Goal: Task Accomplishment & Management: Manage account settings

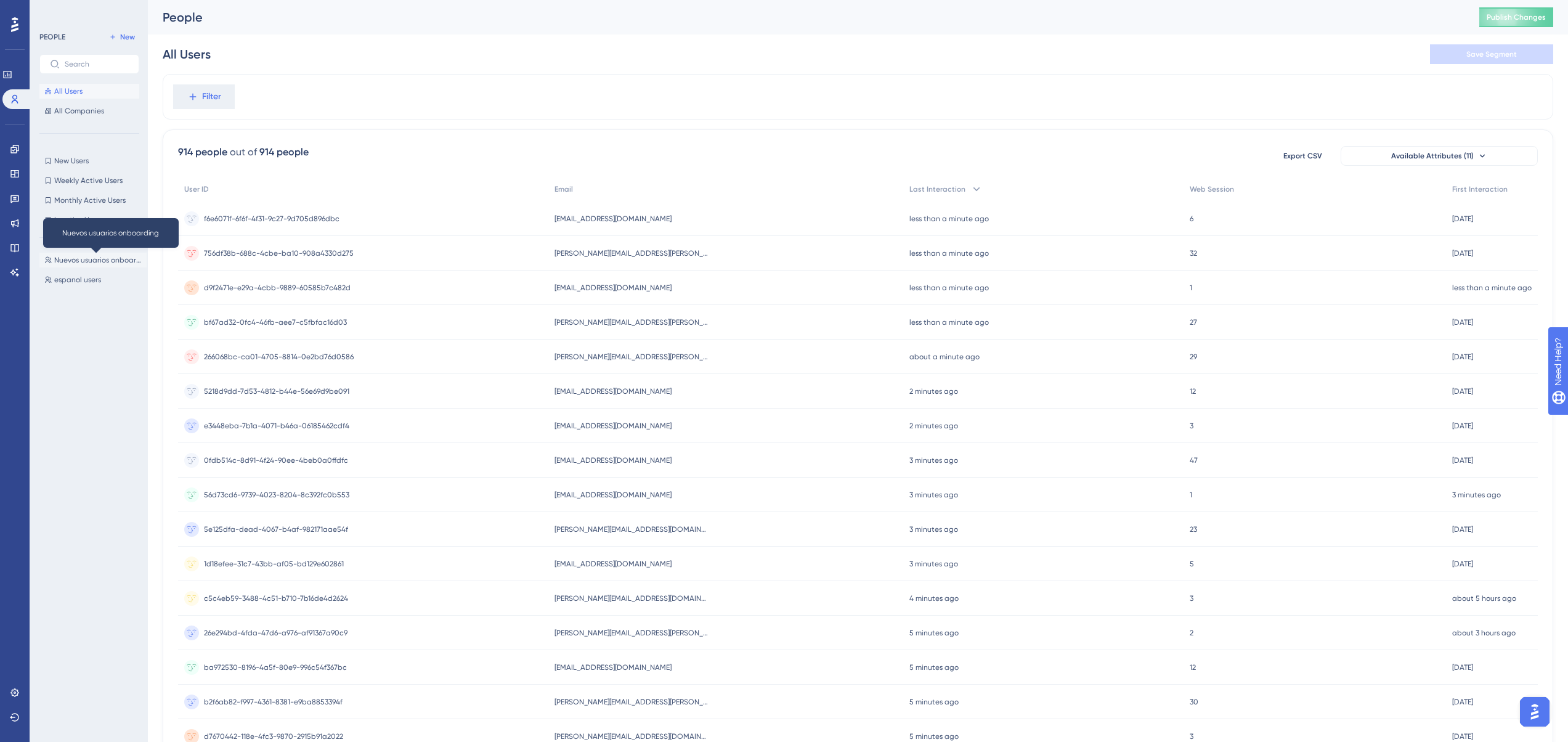
click at [67, 259] on span "Nuevos usuarios onboarding" at bounding box center [98, 260] width 88 height 10
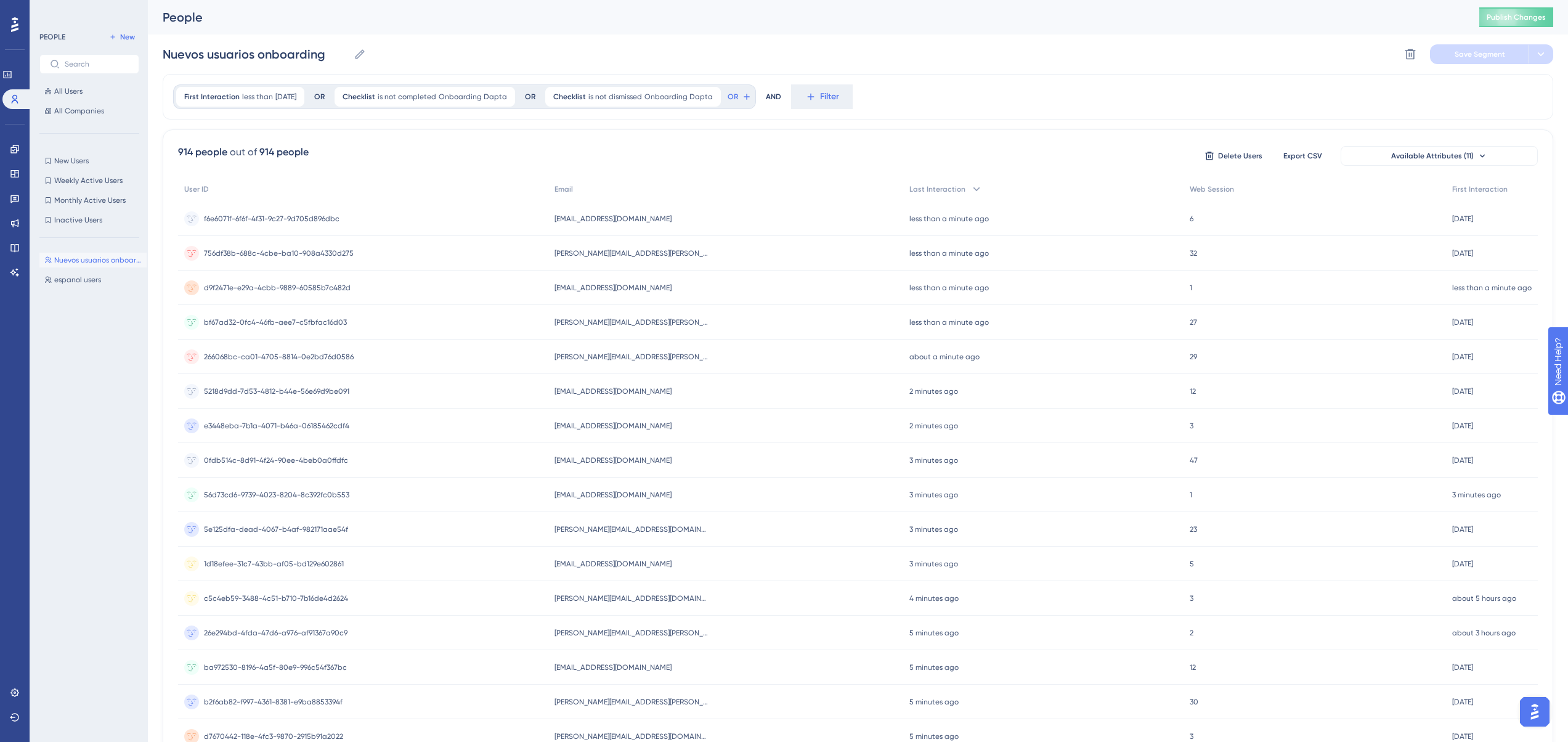
click at [228, 108] on div "First Interaction less than [DATE] [DATE] Remove OR" at bounding box center [253, 97] width 159 height 24
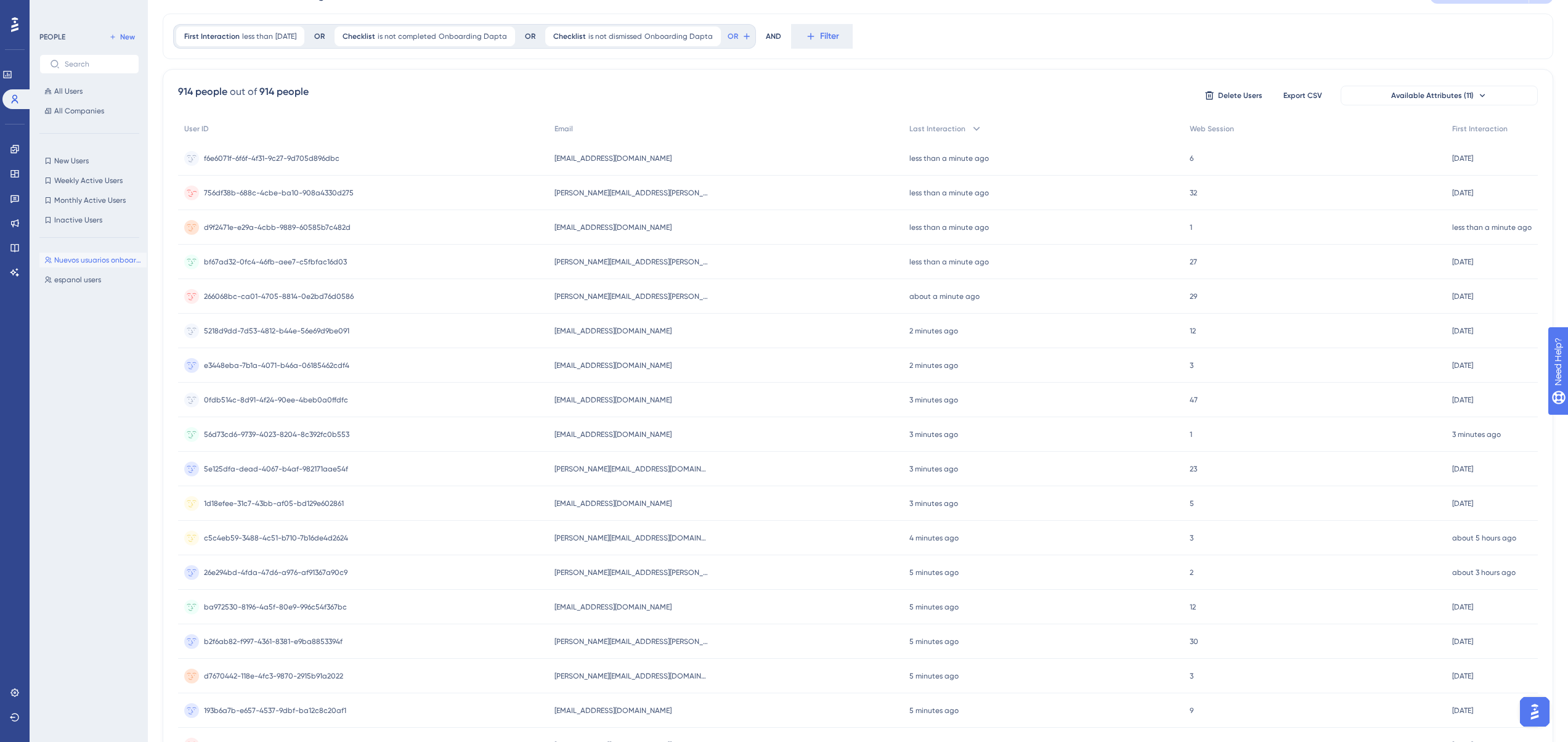
scroll to position [62, 0]
click at [268, 158] on span "f6e6071f-6f6f-4f31-9c27-9d705d896dbc" at bounding box center [271, 162] width 135 height 10
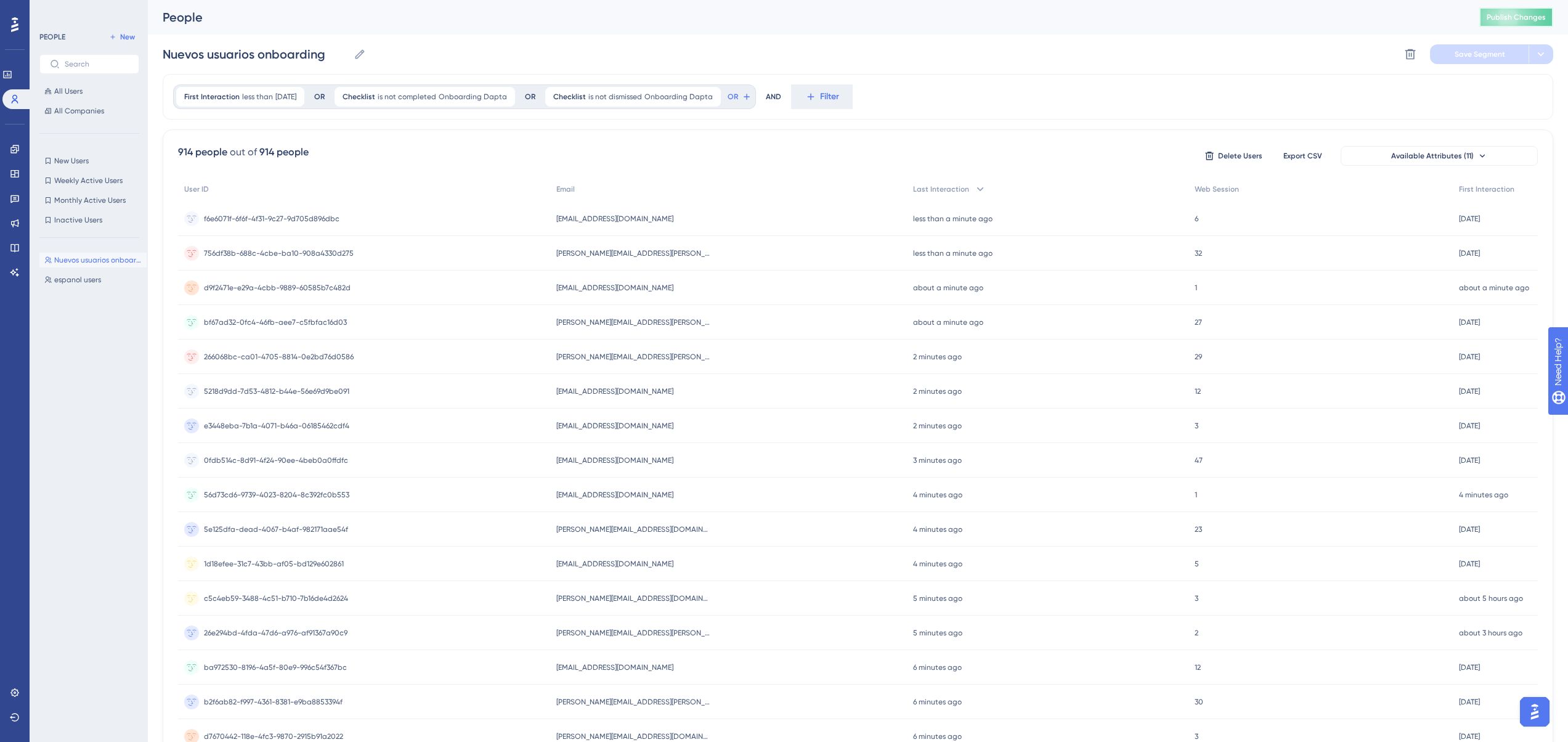
click at [1525, 18] on span "Publish Changes" at bounding box center [1516, 17] width 59 height 10
click at [70, 92] on span "All Users" at bounding box center [68, 91] width 28 height 10
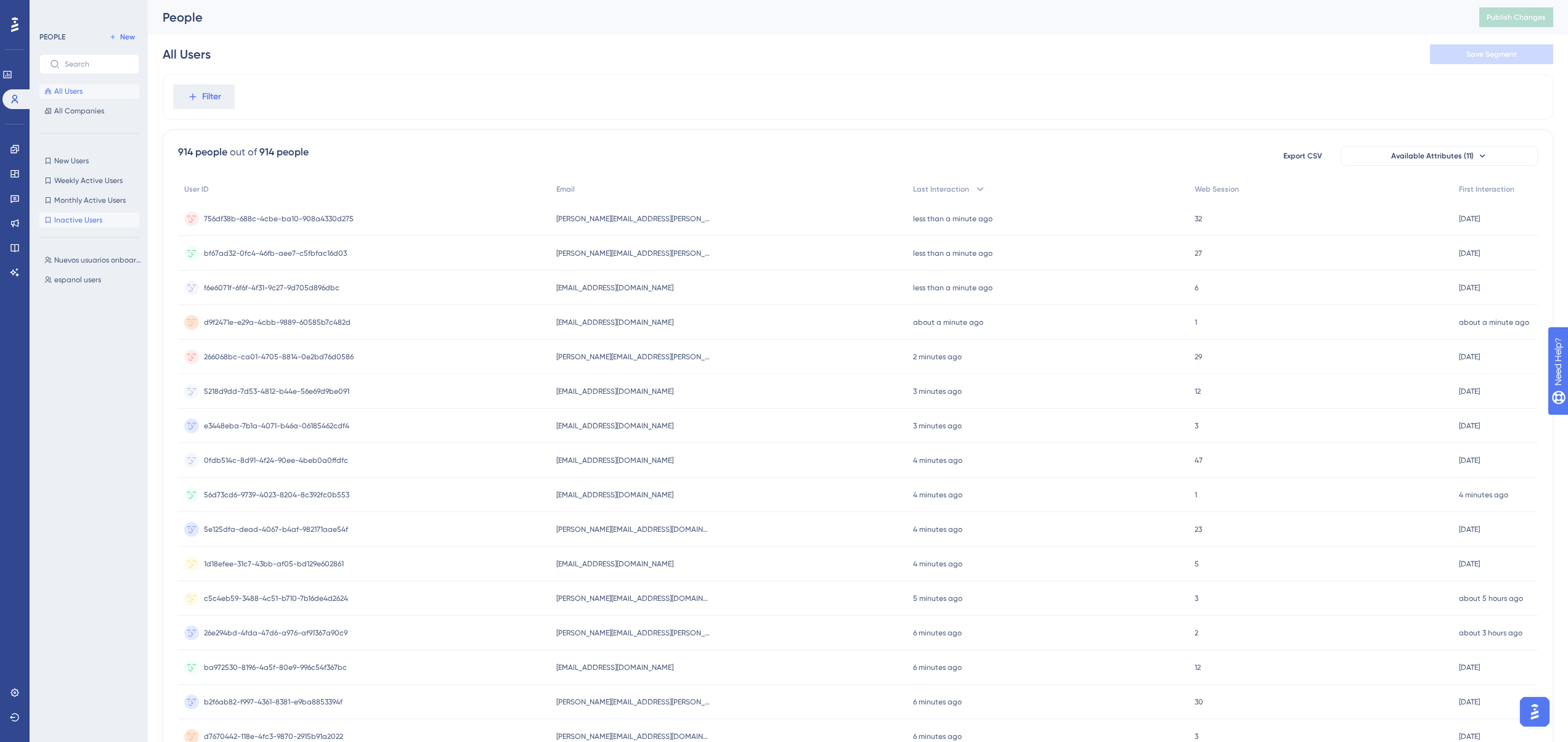
click at [75, 221] on span "Inactive Users" at bounding box center [78, 220] width 48 height 10
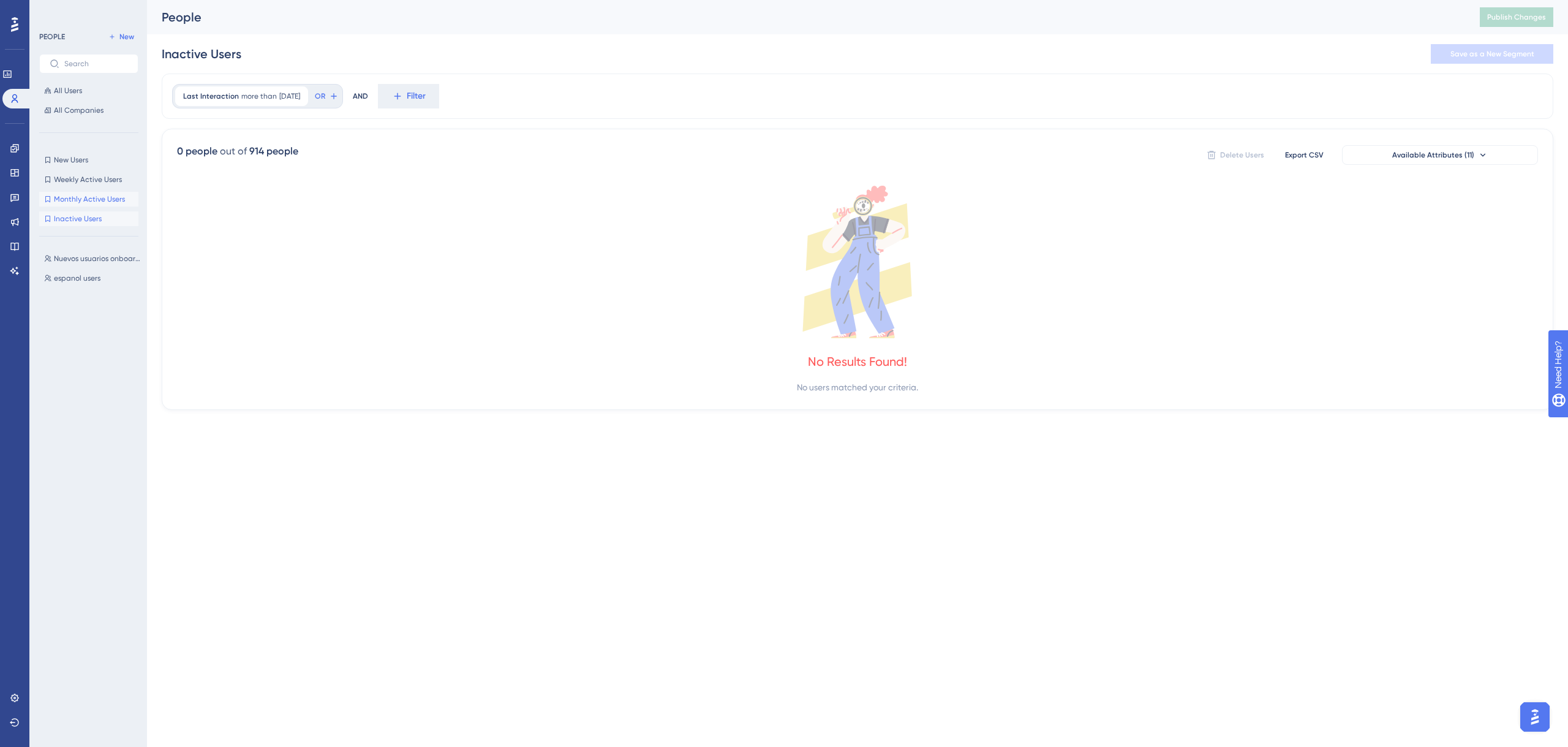
click at [92, 194] on button "Monthly Active Users Monthly Active Users" at bounding box center [88, 199] width 99 height 15
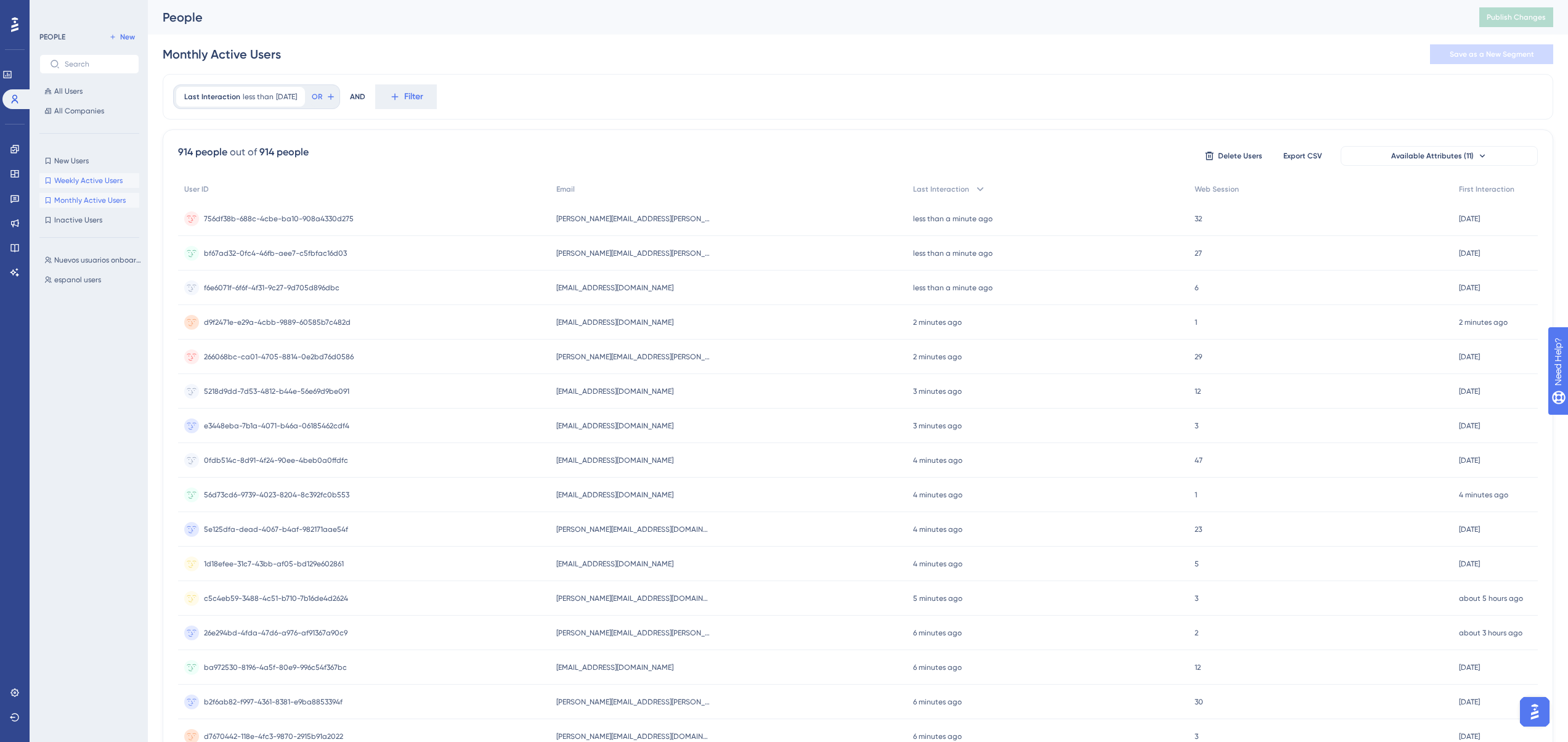
click at [86, 185] on span "Weekly Active Users" at bounding box center [88, 180] width 68 height 10
click at [76, 228] on div "PEOPLE New All Users All Companies New Users New Users Weekly Active Users Week…" at bounding box center [89, 375] width 100 height 690
click at [75, 222] on span "Inactive Users" at bounding box center [78, 220] width 48 height 10
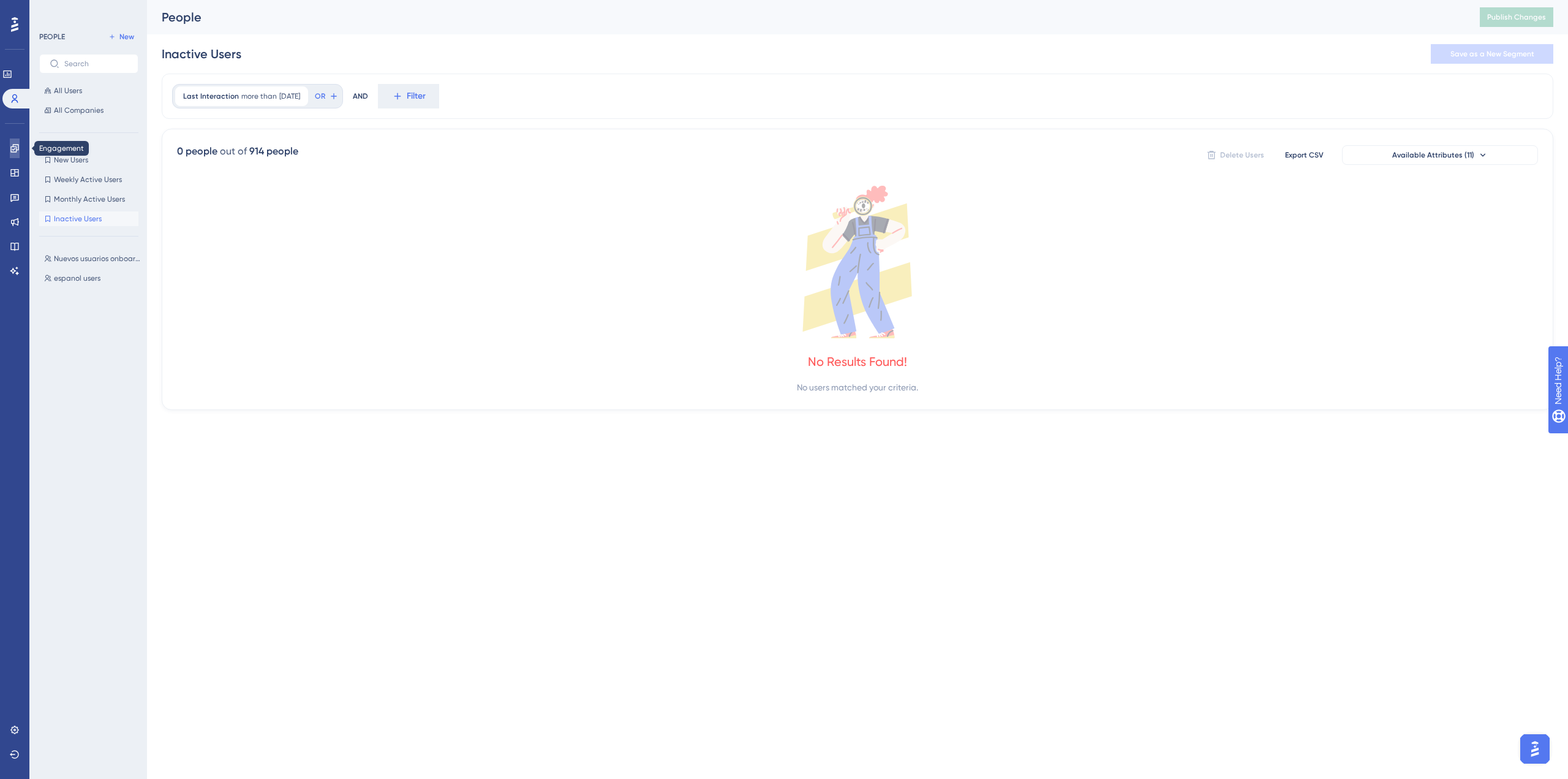
click at [13, 148] on icon at bounding box center [14, 148] width 10 height 10
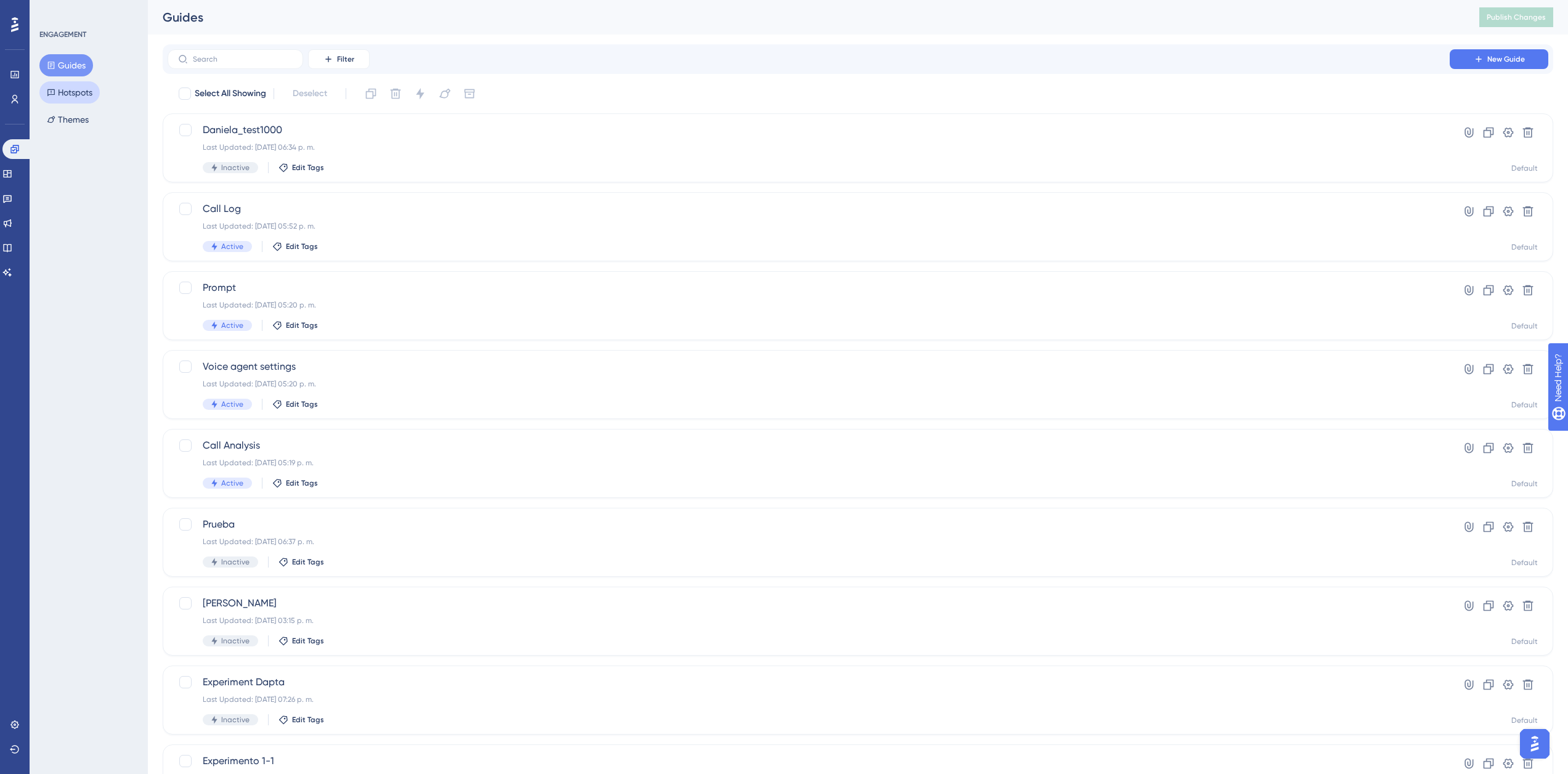
click at [66, 90] on button "Hotspots" at bounding box center [70, 92] width 61 height 22
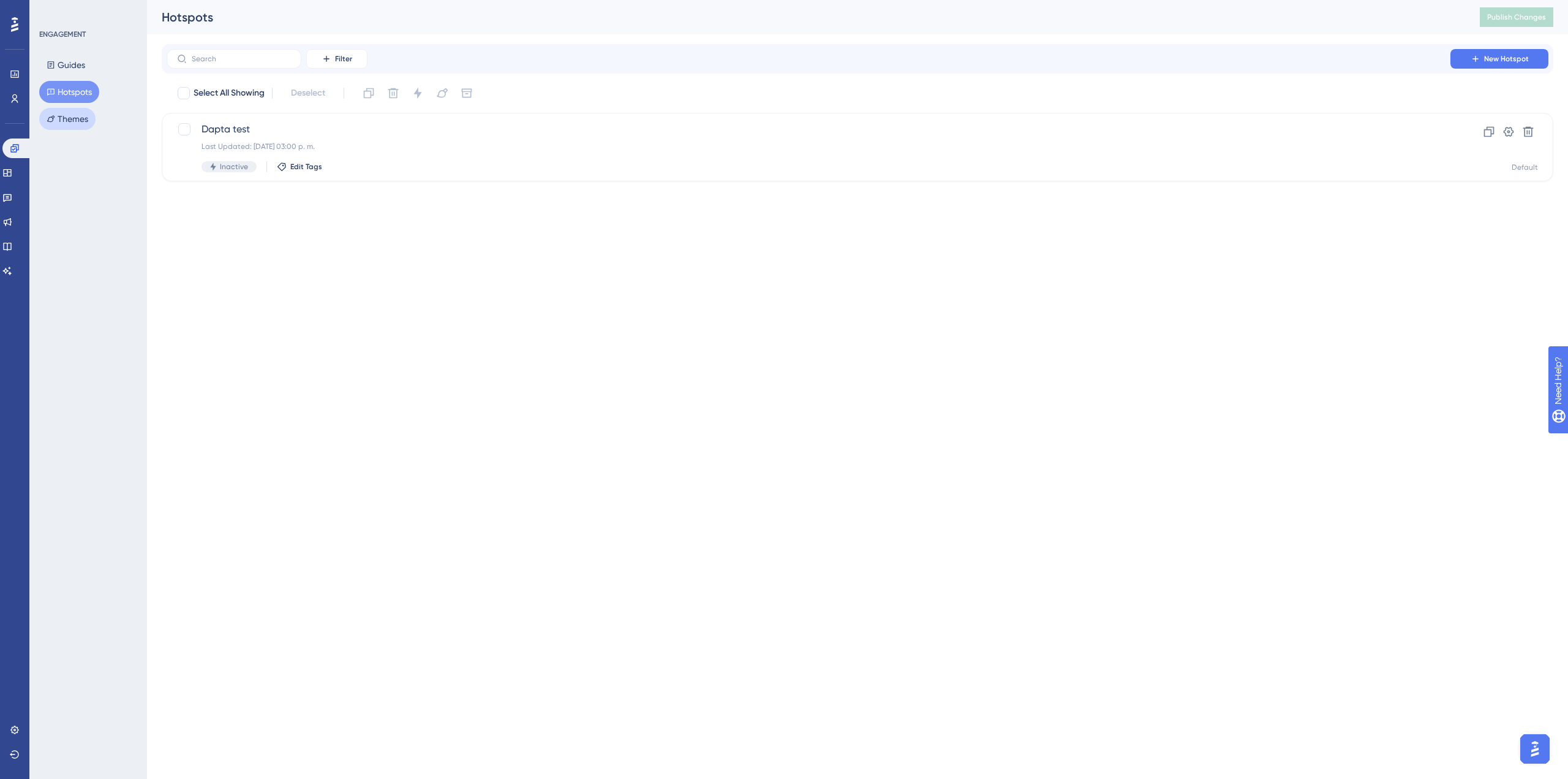
click at [76, 126] on button "Themes" at bounding box center [67, 119] width 56 height 22
click at [253, 94] on div "Default Theme Clone Settings" at bounding box center [857, 100] width 1391 height 33
drag, startPoint x: 3, startPoint y: 173, endPoint x: 2, endPoint y: 187, distance: 14.0
click at [3, 173] on link at bounding box center [7, 172] width 10 height 20
click at [3, 199] on link at bounding box center [7, 197] width 10 height 20
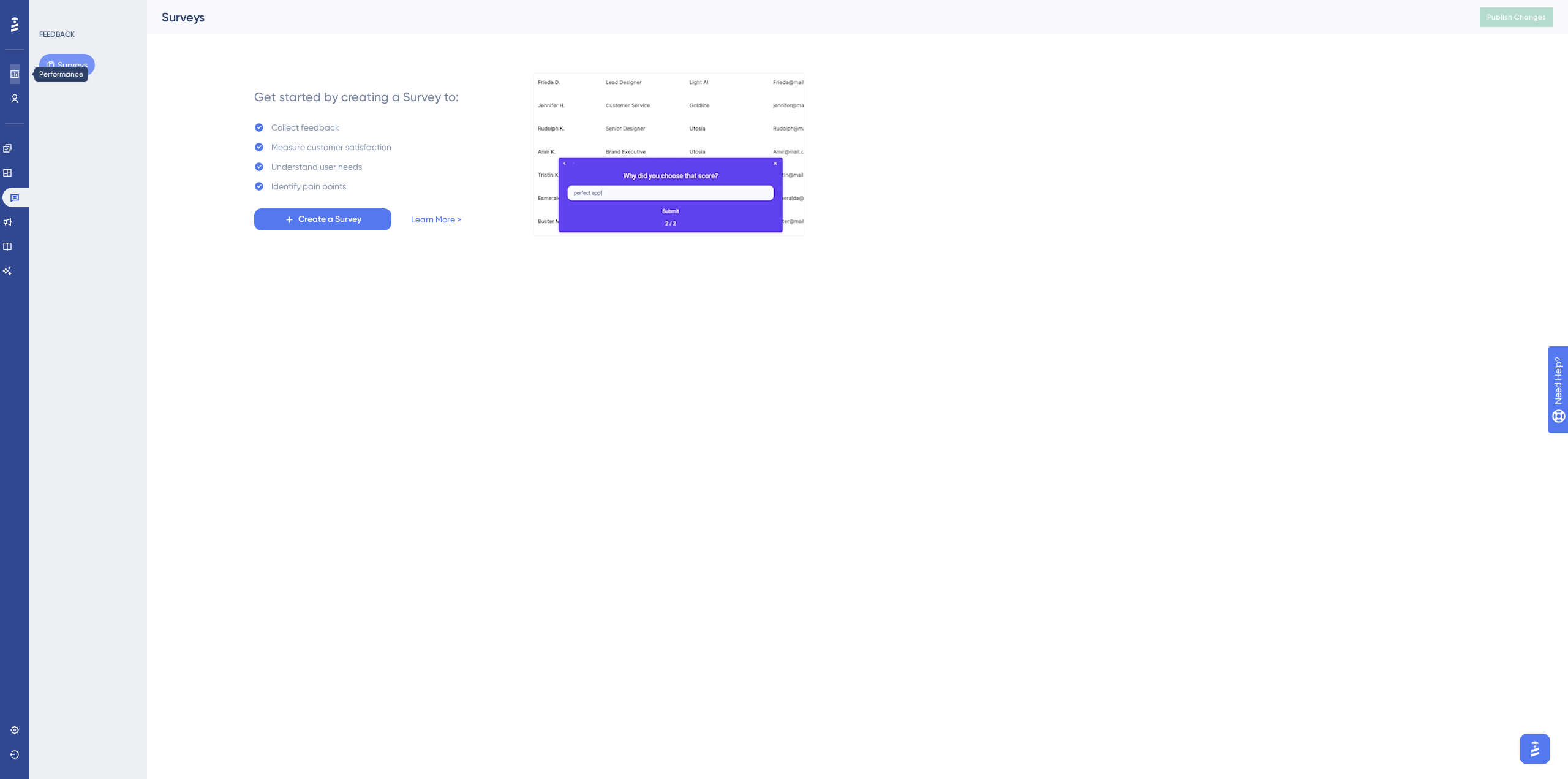
click at [17, 83] on link at bounding box center [14, 74] width 10 height 20
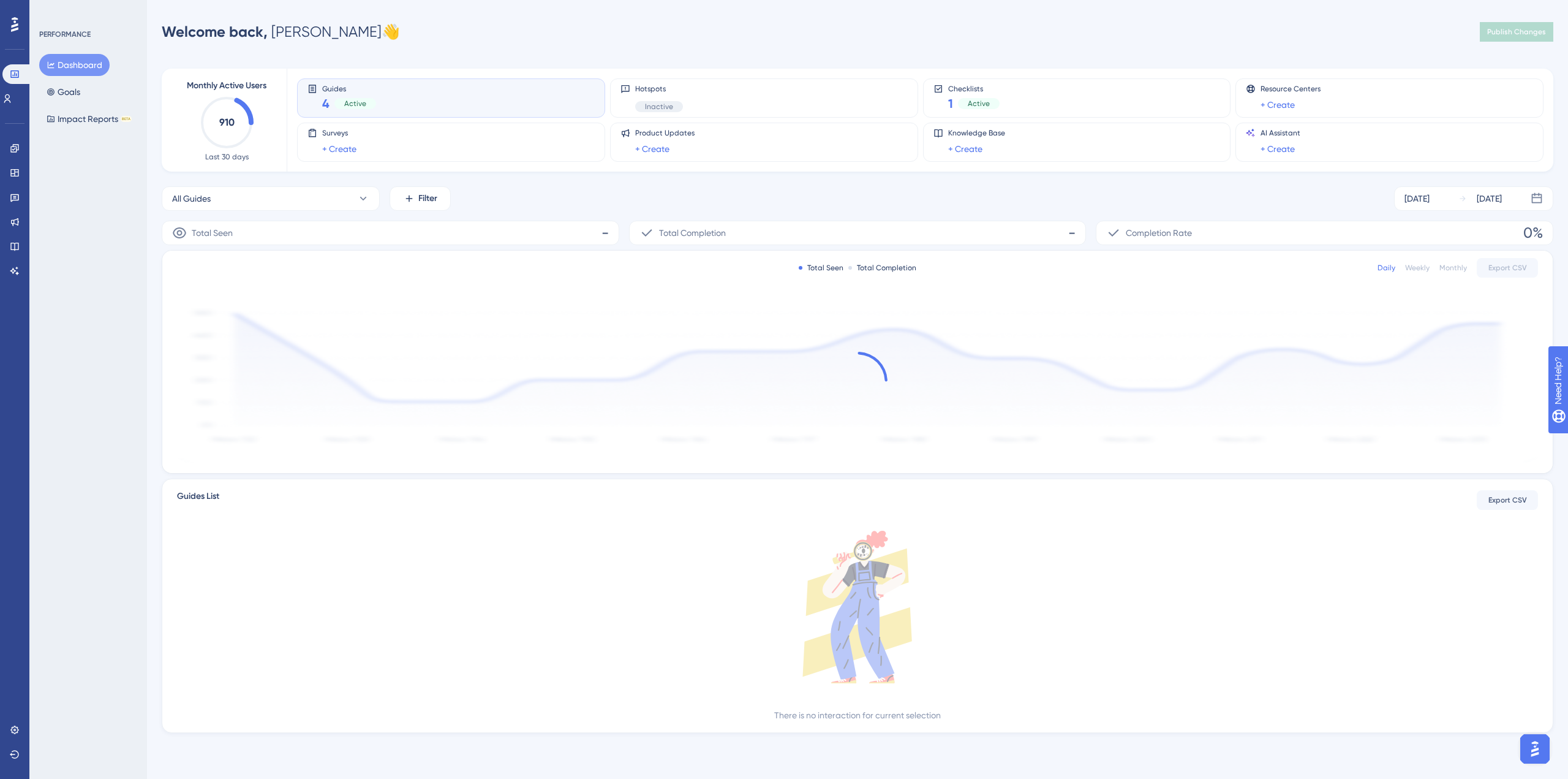
click at [15, 110] on div "Engagement Widgets Feedback Product Updates Knowledge Base AI Assistant" at bounding box center [15, 194] width 20 height 172
click at [12, 103] on icon at bounding box center [7, 98] width 10 height 10
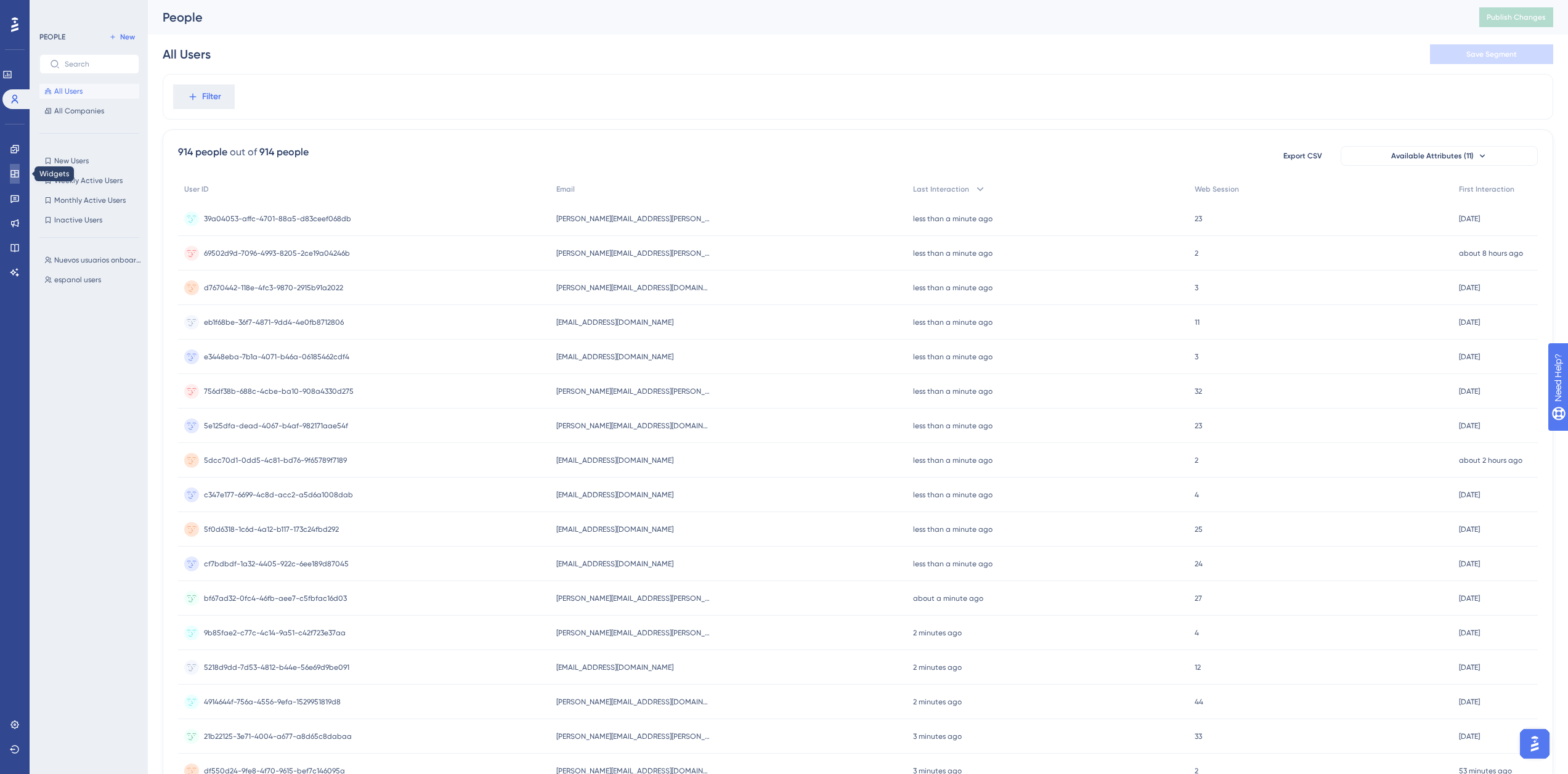
click at [14, 167] on link at bounding box center [14, 174] width 10 height 20
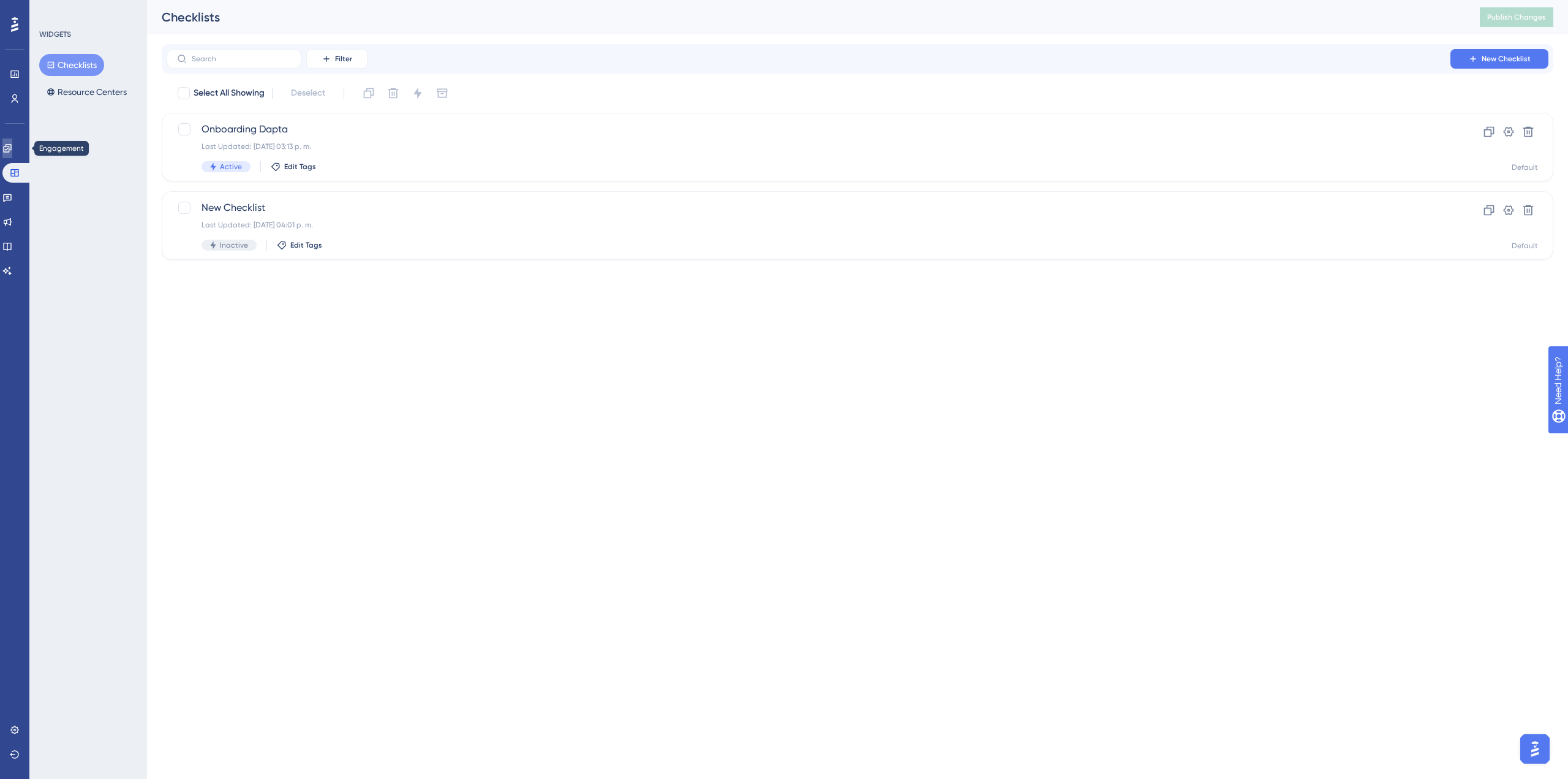
click at [11, 149] on icon at bounding box center [7, 148] width 8 height 8
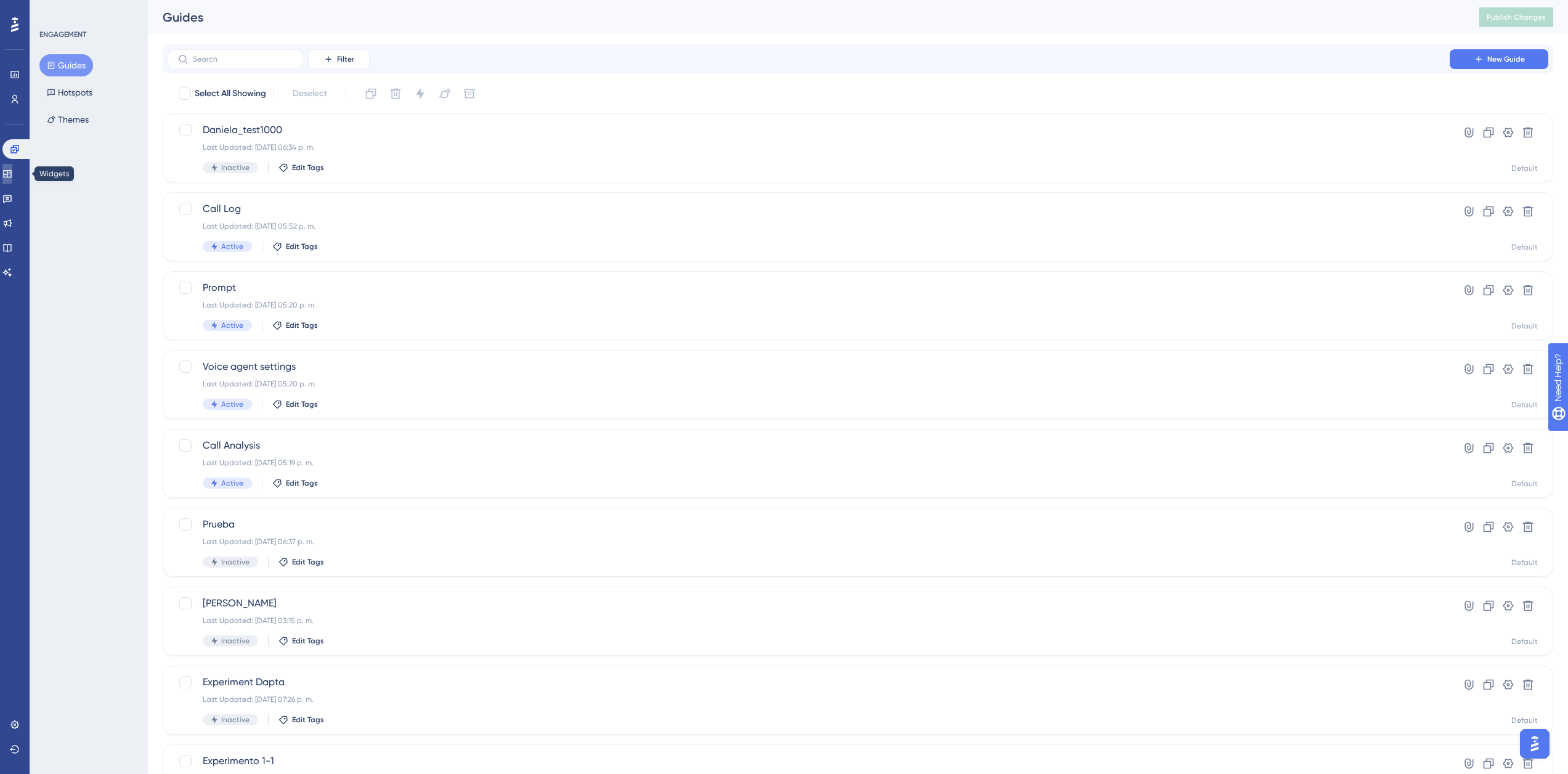
click at [12, 165] on link at bounding box center [7, 174] width 10 height 20
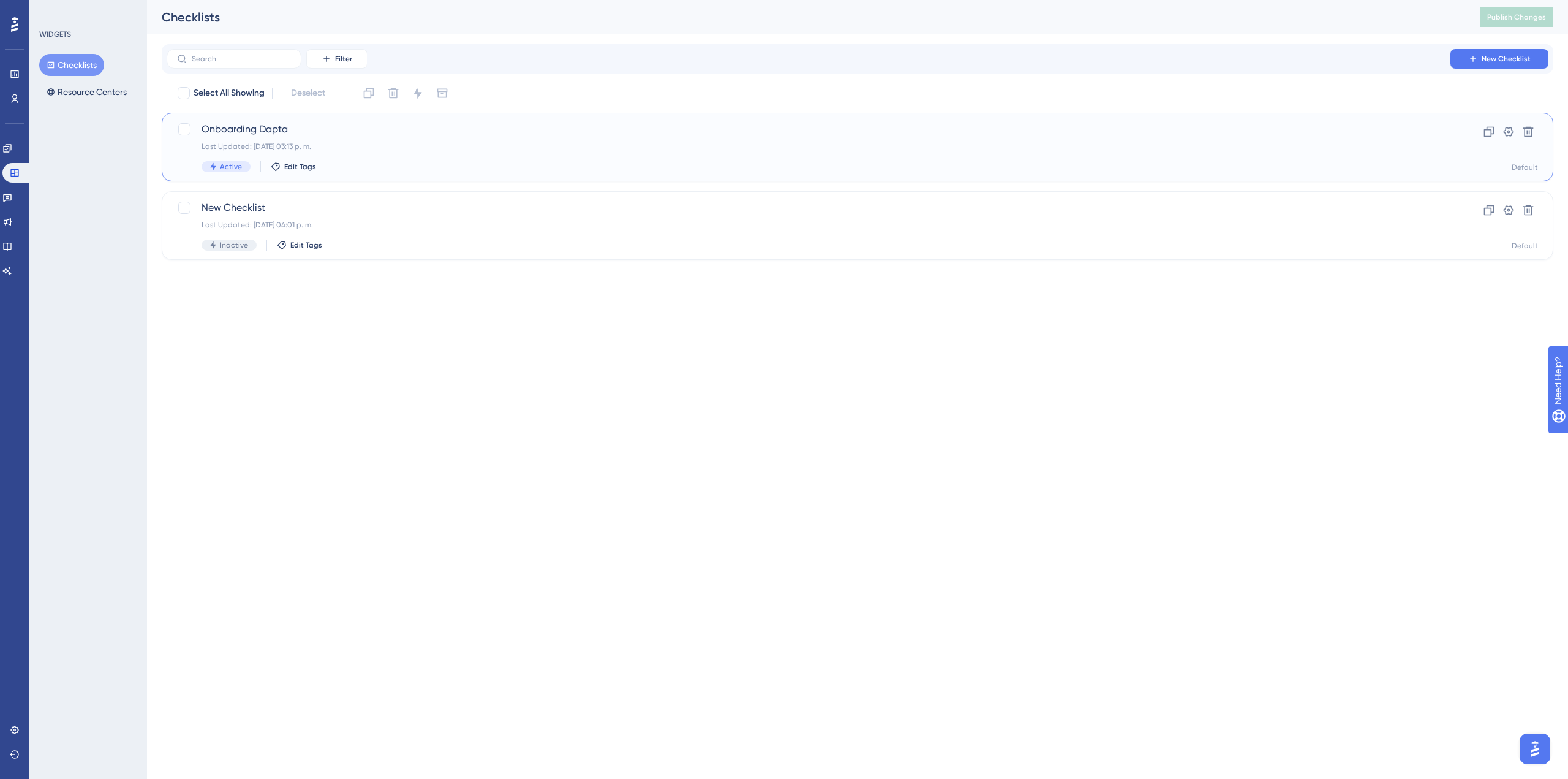
click at [369, 137] on div "Onboarding Dapta Last Updated: [DATE] 03:13 p. m. Active Edit Tags" at bounding box center [808, 147] width 1214 height 50
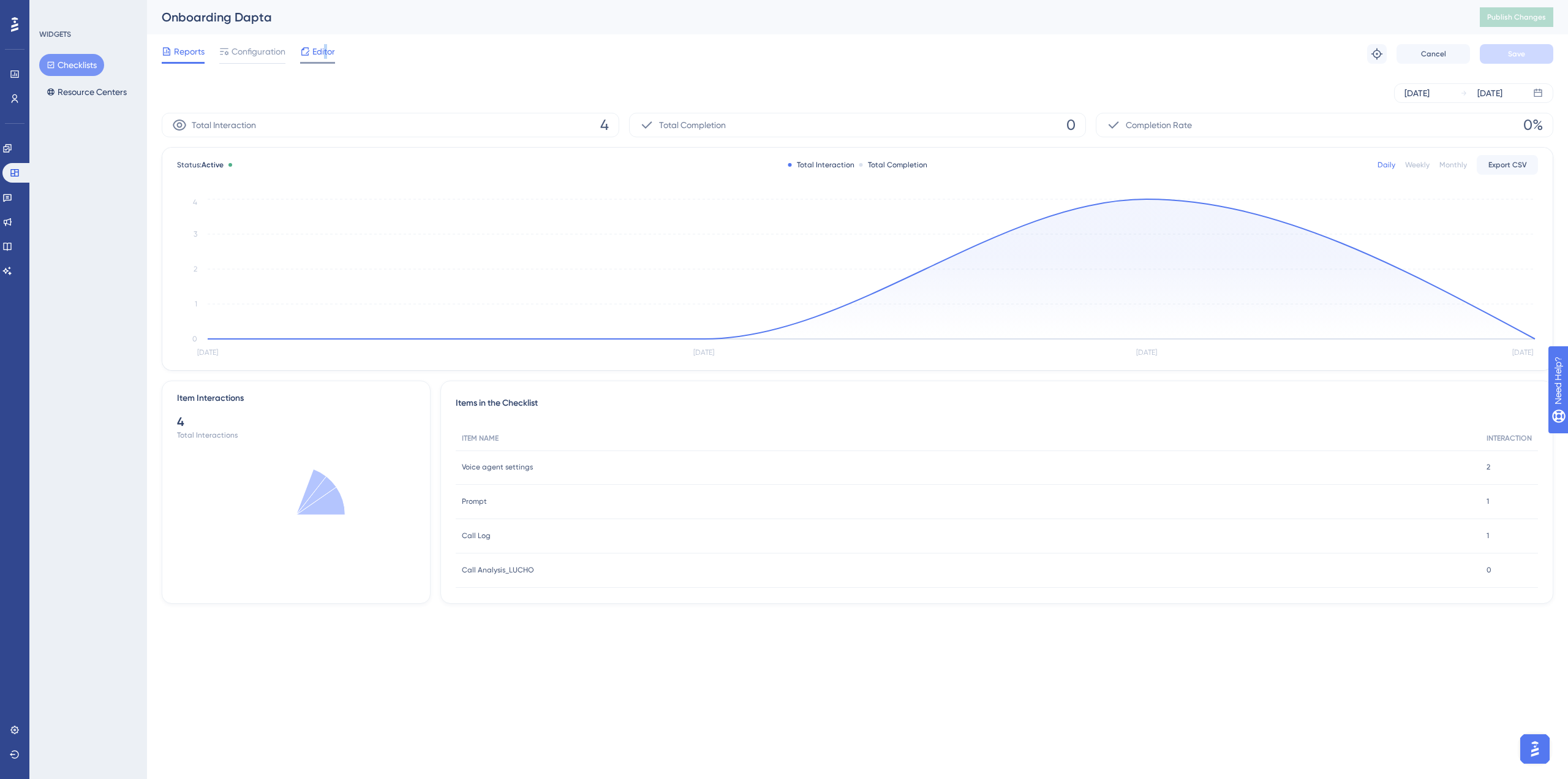
click at [326, 49] on span "Editor" at bounding box center [323, 51] width 22 height 15
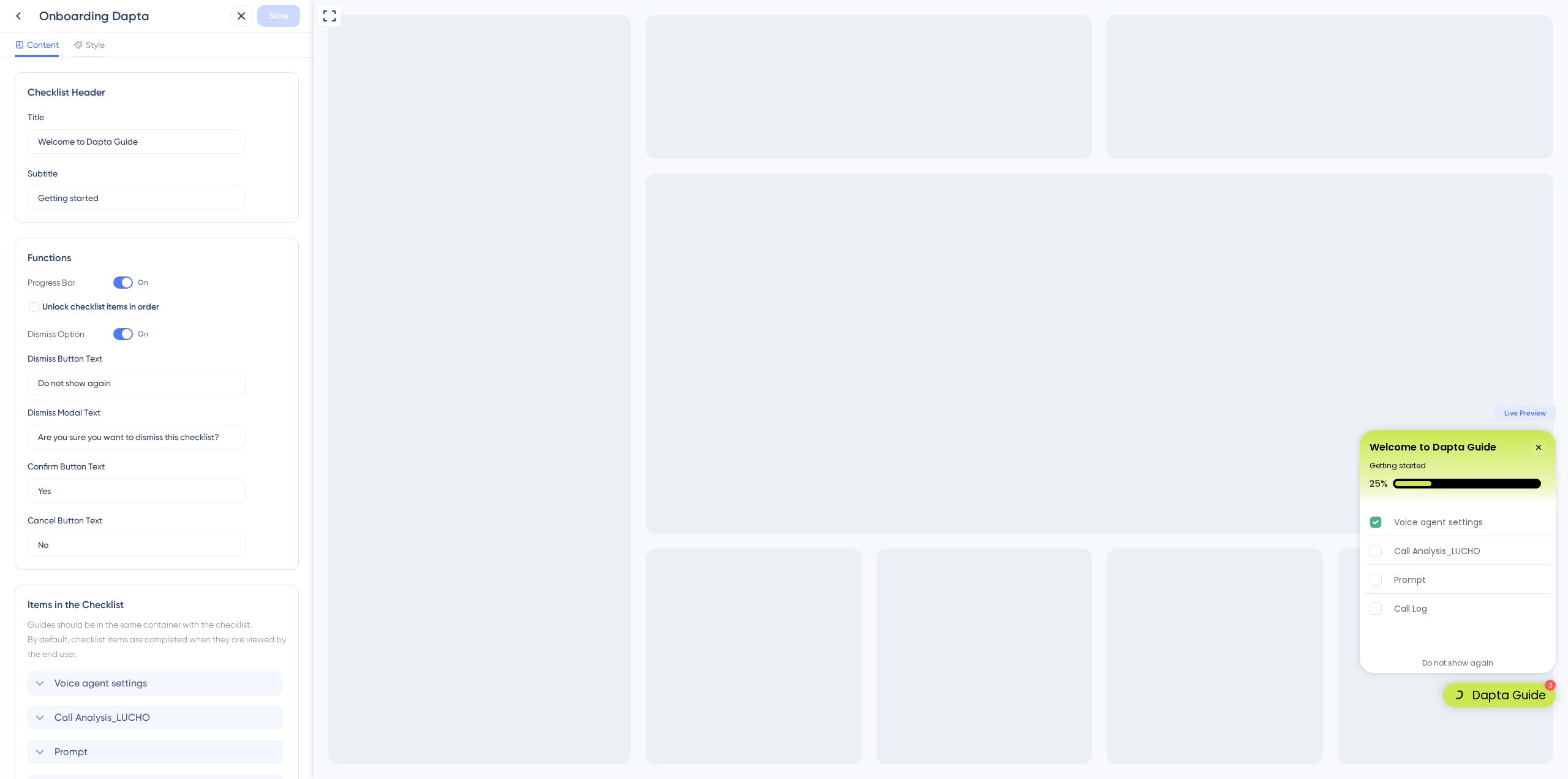
click at [81, 37] on div "Content Style" at bounding box center [156, 45] width 313 height 25
click at [83, 43] on icon at bounding box center [78, 44] width 10 height 10
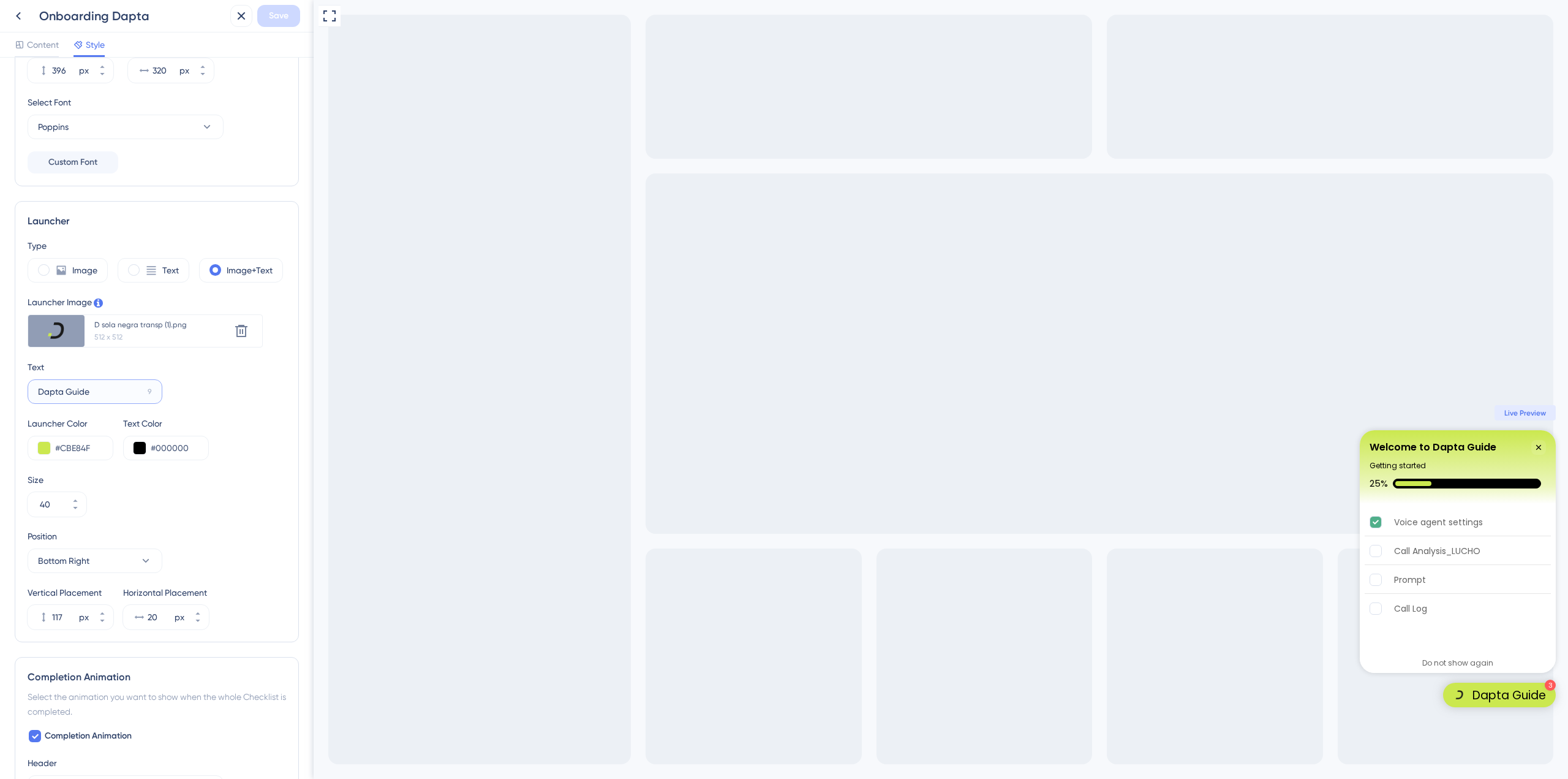
drag, startPoint x: 67, startPoint y: 392, endPoint x: 6, endPoint y: 392, distance: 61.0
click at [6, 392] on div "Color & Typography Header Color #CBE84F Header Text Color #000000 Header Style …" at bounding box center [156, 418] width 313 height 721
type input "Guide"
click at [148, 390] on div "15" at bounding box center [149, 391] width 7 height 10
click at [140, 390] on input "Guide" at bounding box center [89, 391] width 103 height 13
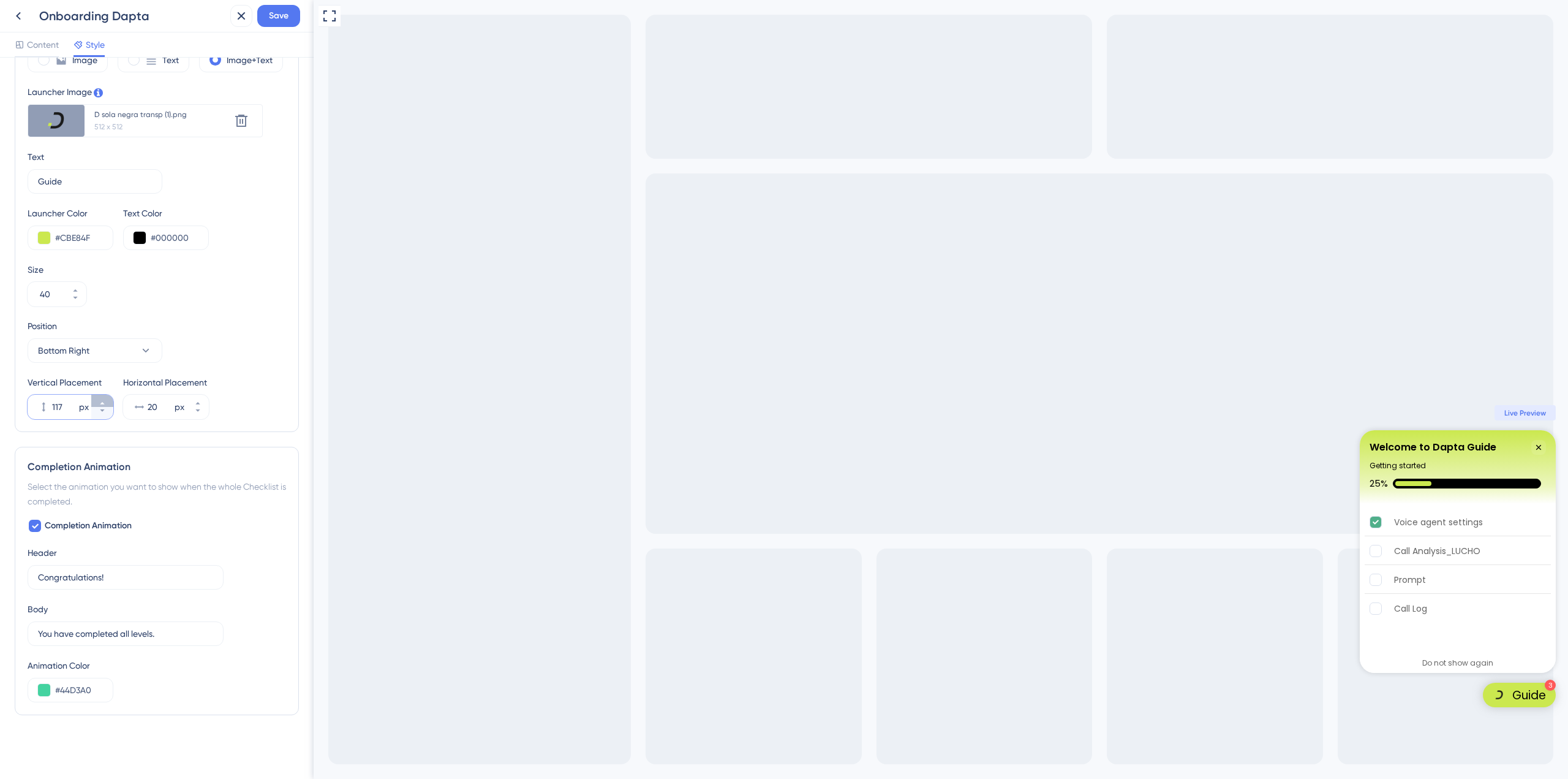
click at [100, 401] on icon at bounding box center [102, 403] width 7 height 7
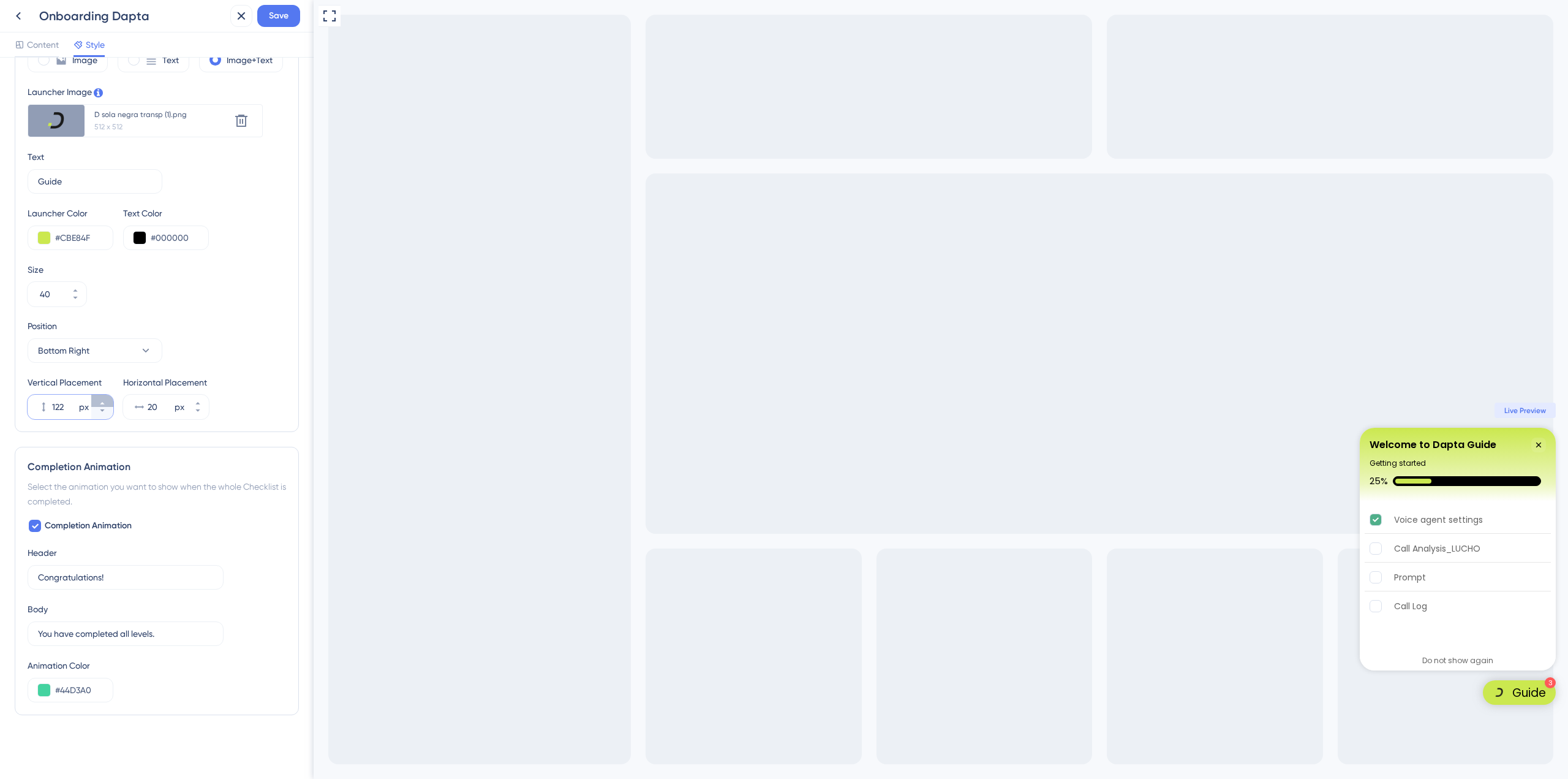
click at [100, 401] on icon at bounding box center [102, 403] width 7 height 7
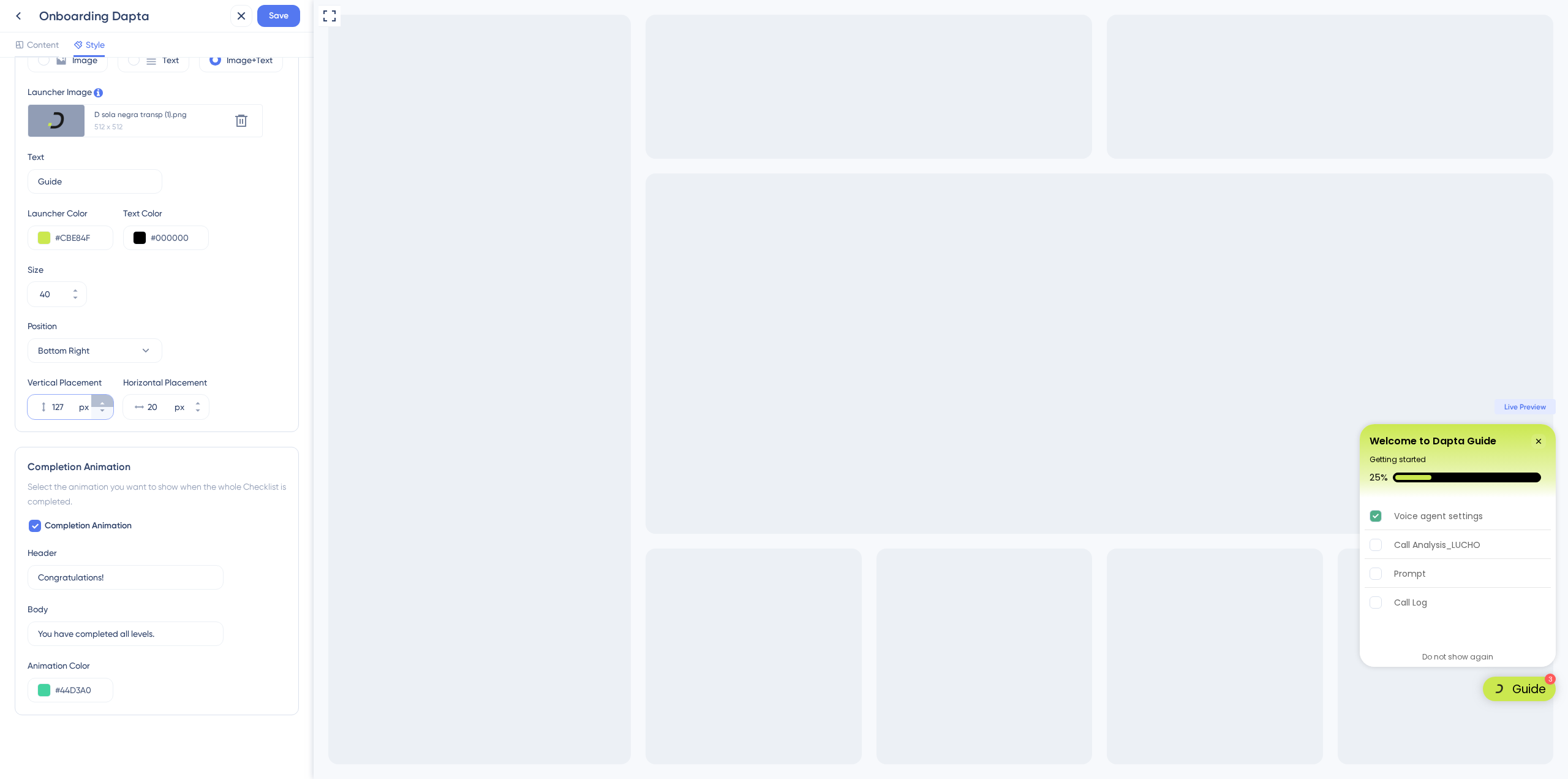
click at [100, 401] on icon at bounding box center [102, 403] width 7 height 7
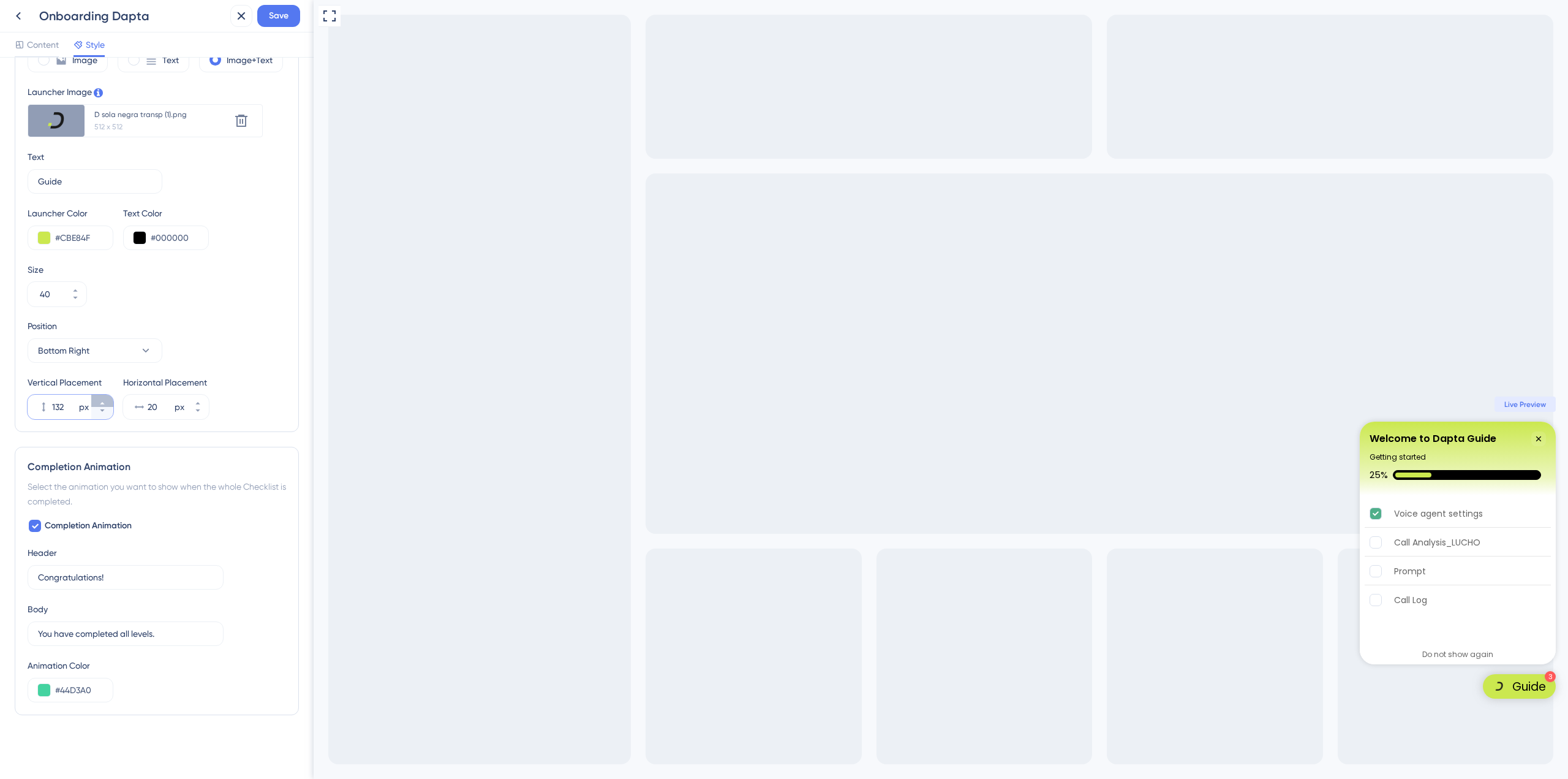
click at [100, 401] on icon at bounding box center [102, 403] width 7 height 7
type input "133"
click at [268, 18] on button "Save" at bounding box center [278, 16] width 43 height 22
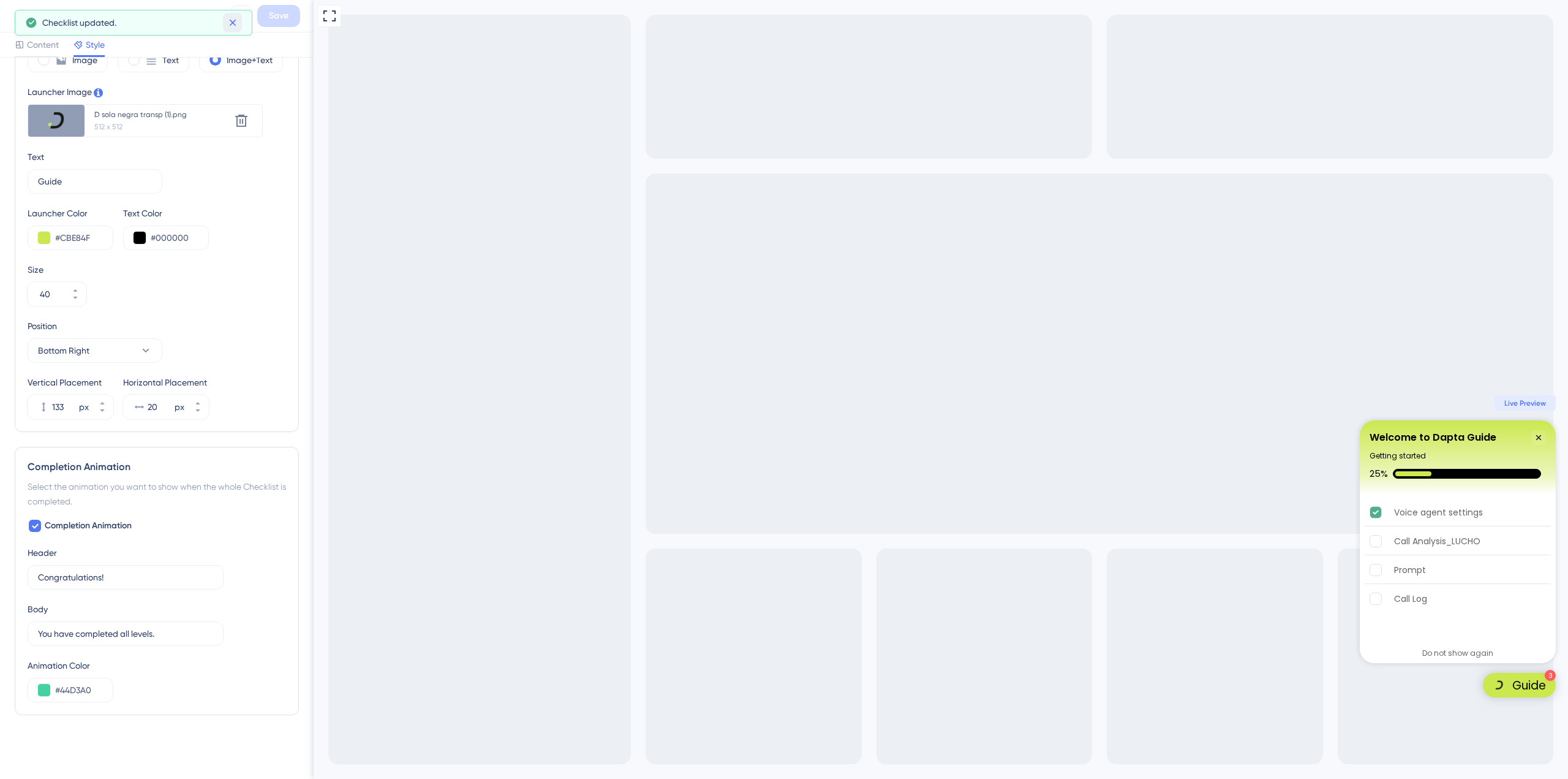
click at [238, 22] on icon at bounding box center [233, 22] width 12 height 12
click at [24, 19] on icon at bounding box center [18, 15] width 15 height 15
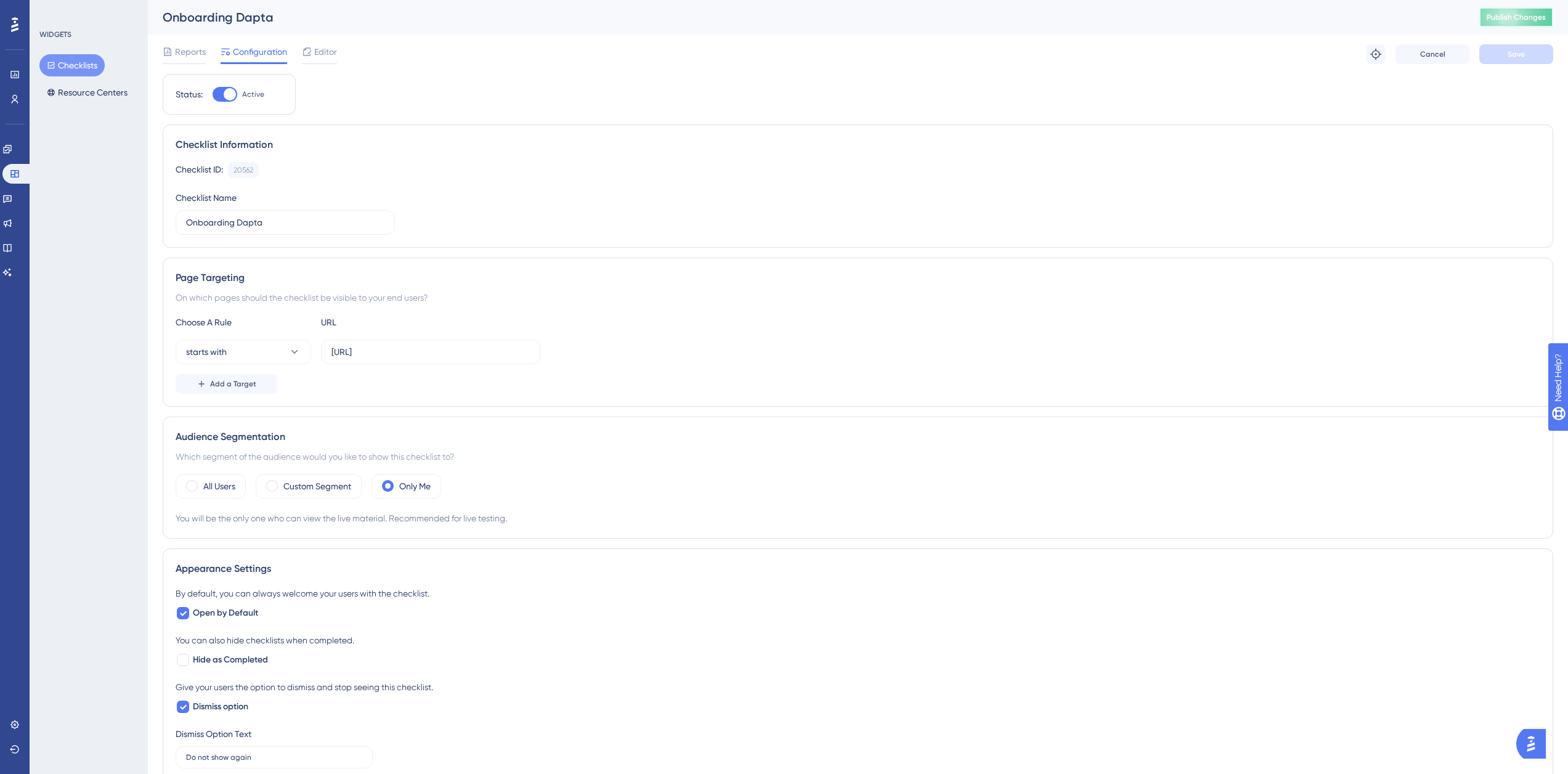
click at [1542, 18] on span "Publish Changes" at bounding box center [1516, 17] width 59 height 10
click at [319, 52] on span "Editor" at bounding box center [325, 52] width 23 height 15
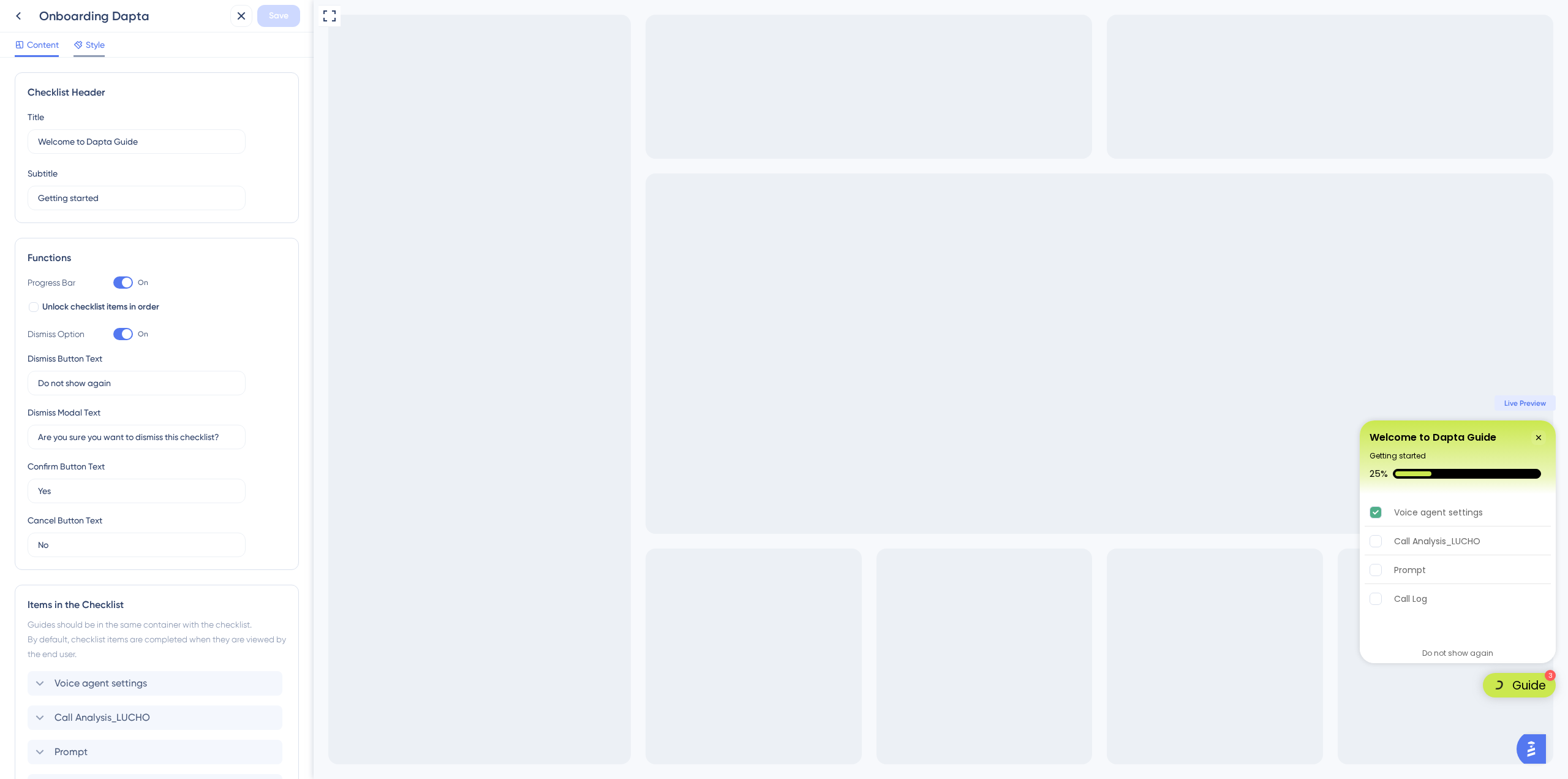
click at [95, 43] on span "Style" at bounding box center [95, 44] width 19 height 15
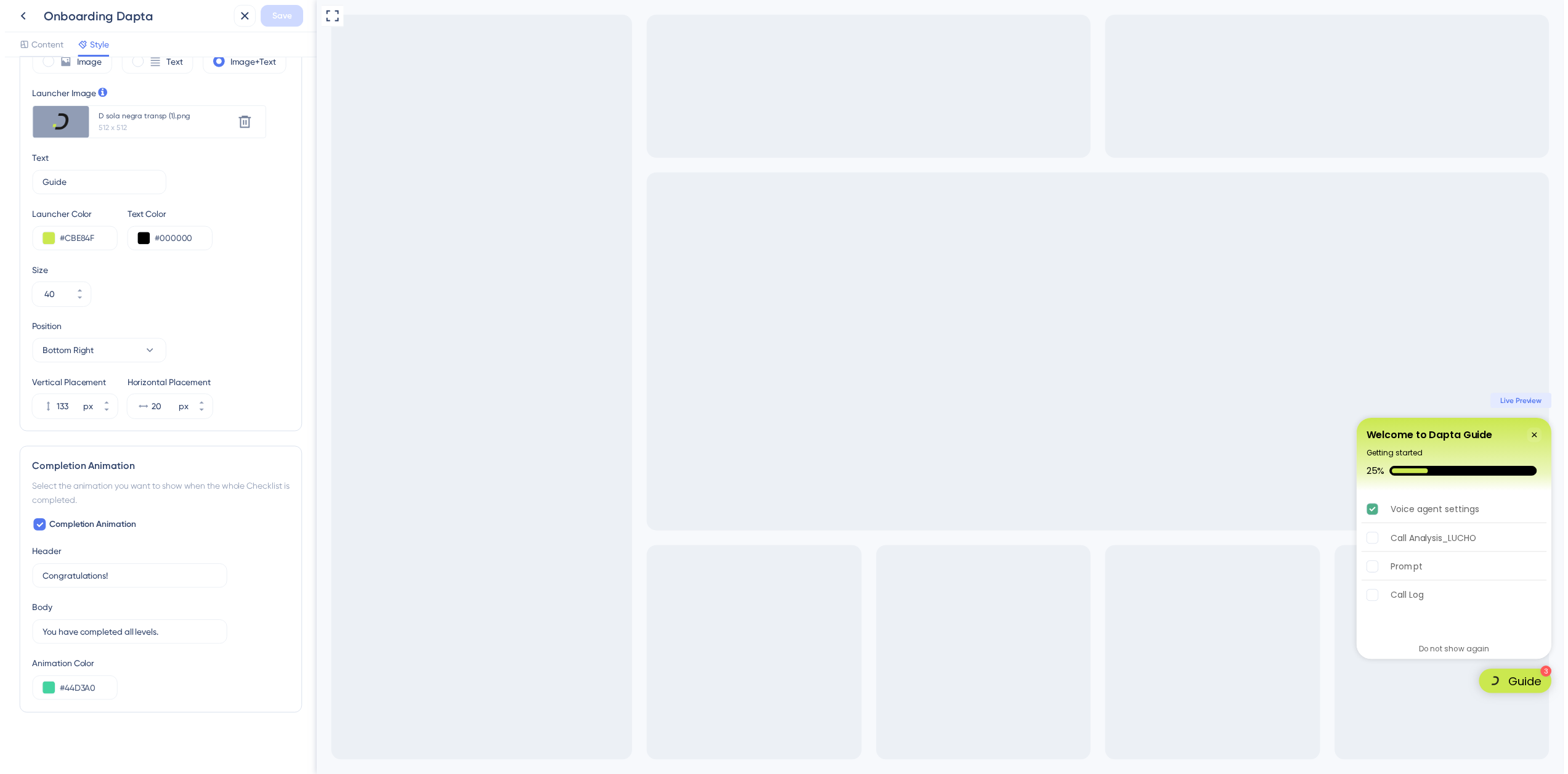
scroll to position [397, 0]
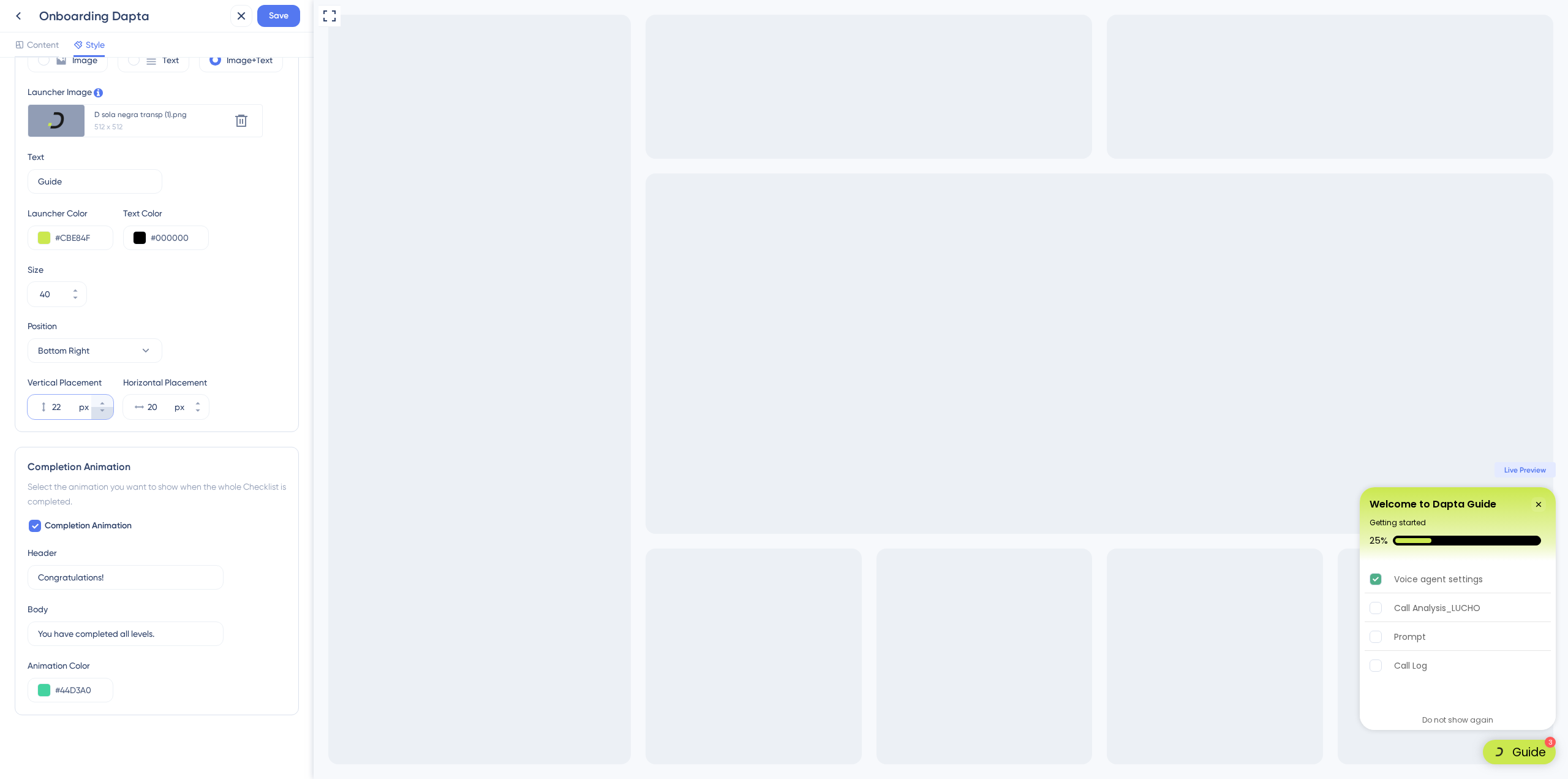
click at [104, 414] on icon at bounding box center [102, 410] width 7 height 7
type input "21"
click at [1534, 479] on div "Full Screen Preview 3 Guide Welcome to Dapta Guide Getting started 25% Voice ag…" at bounding box center [940, 389] width 1254 height 779
click at [1534, 475] on span "Live Preview" at bounding box center [1524, 471] width 42 height 10
click at [285, 18] on span "Save" at bounding box center [279, 15] width 20 height 15
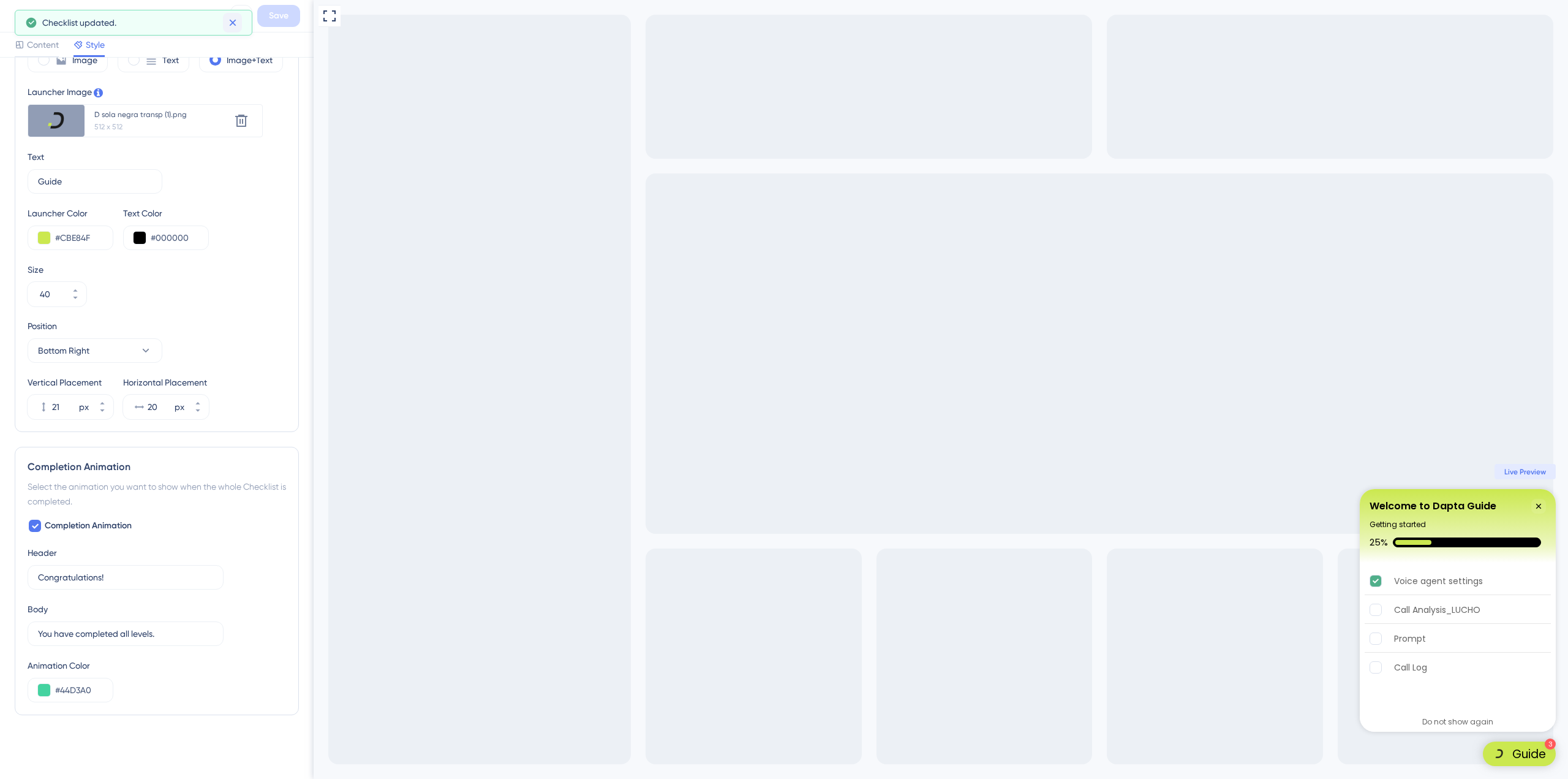
click at [236, 25] on icon at bounding box center [233, 22] width 12 height 12
click at [14, 19] on icon at bounding box center [18, 15] width 15 height 15
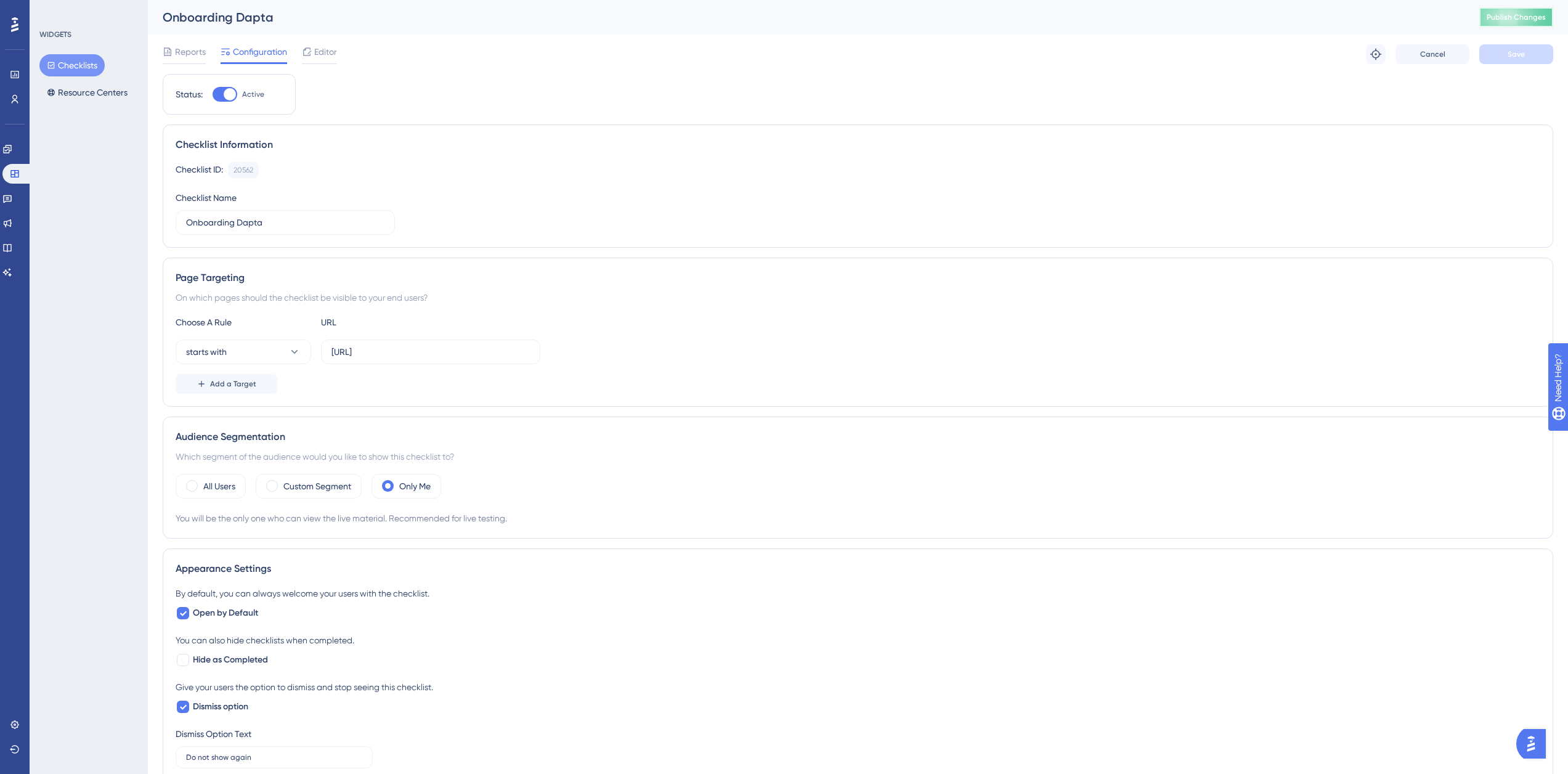
click at [1546, 14] on span "Publish Changes" at bounding box center [1516, 17] width 59 height 10
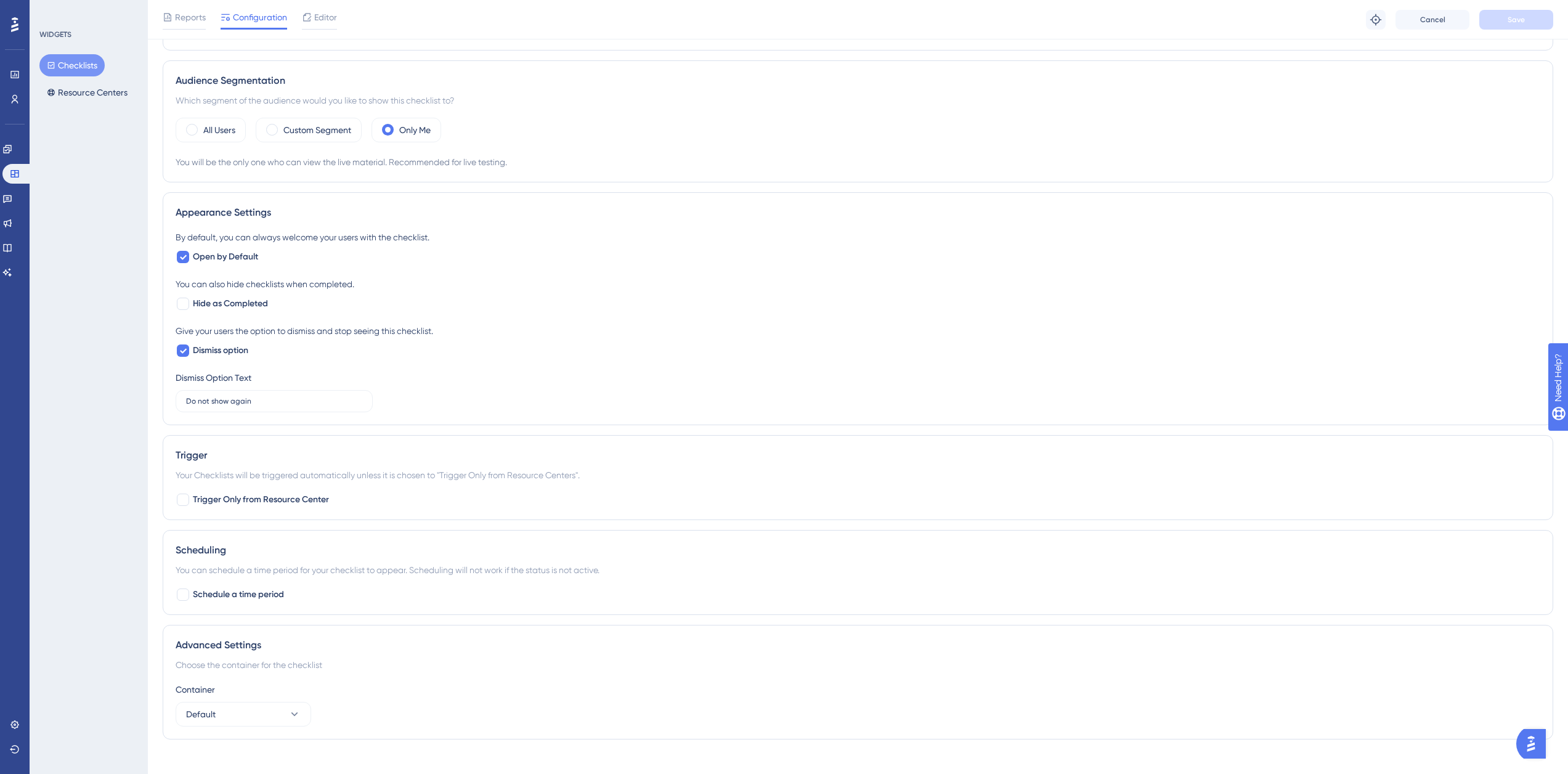
scroll to position [376, 0]
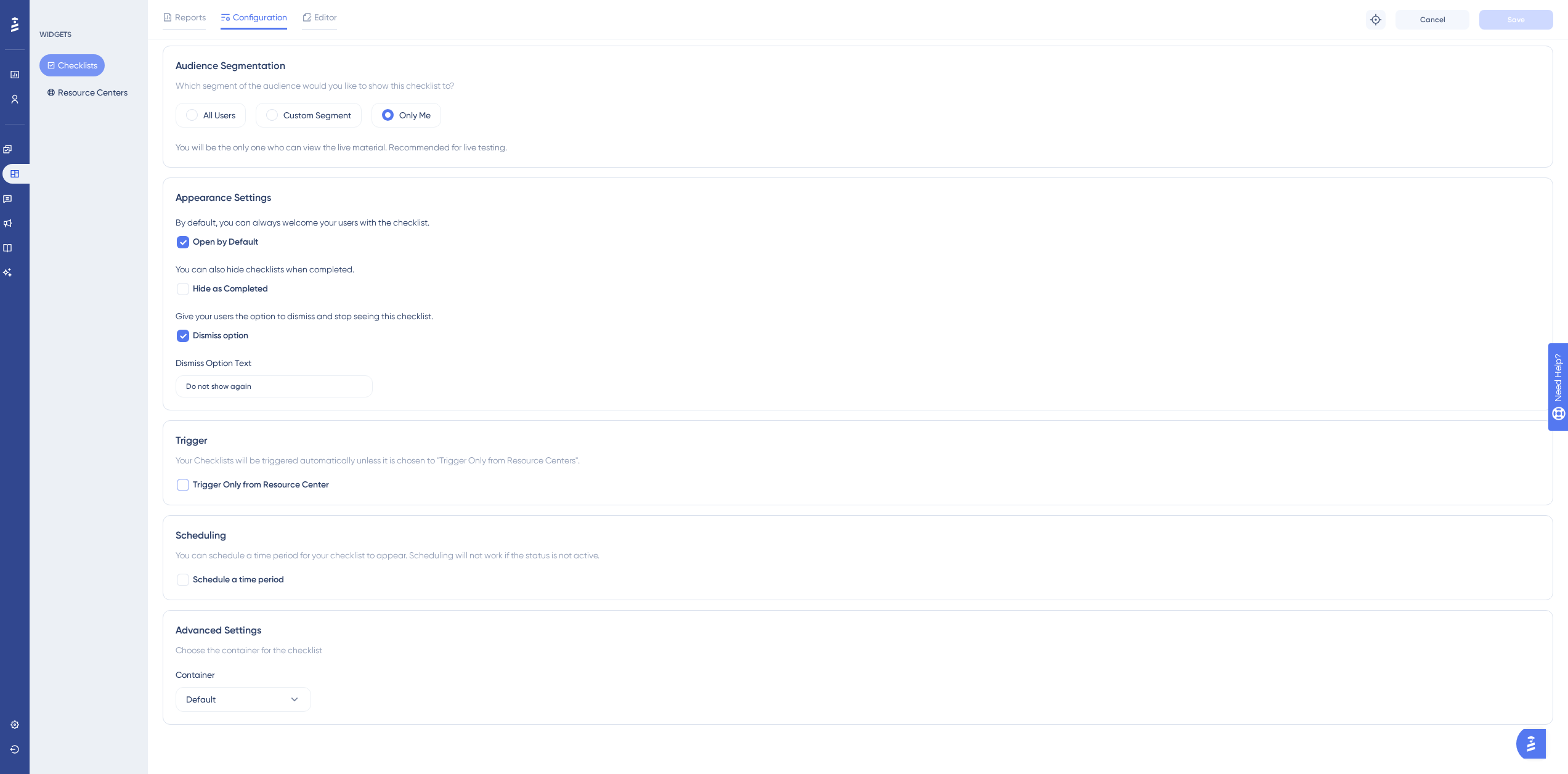
click at [231, 486] on span "Trigger Only from Resource Center" at bounding box center [260, 485] width 136 height 15
click at [1516, 11] on button "Save" at bounding box center [1516, 19] width 74 height 20
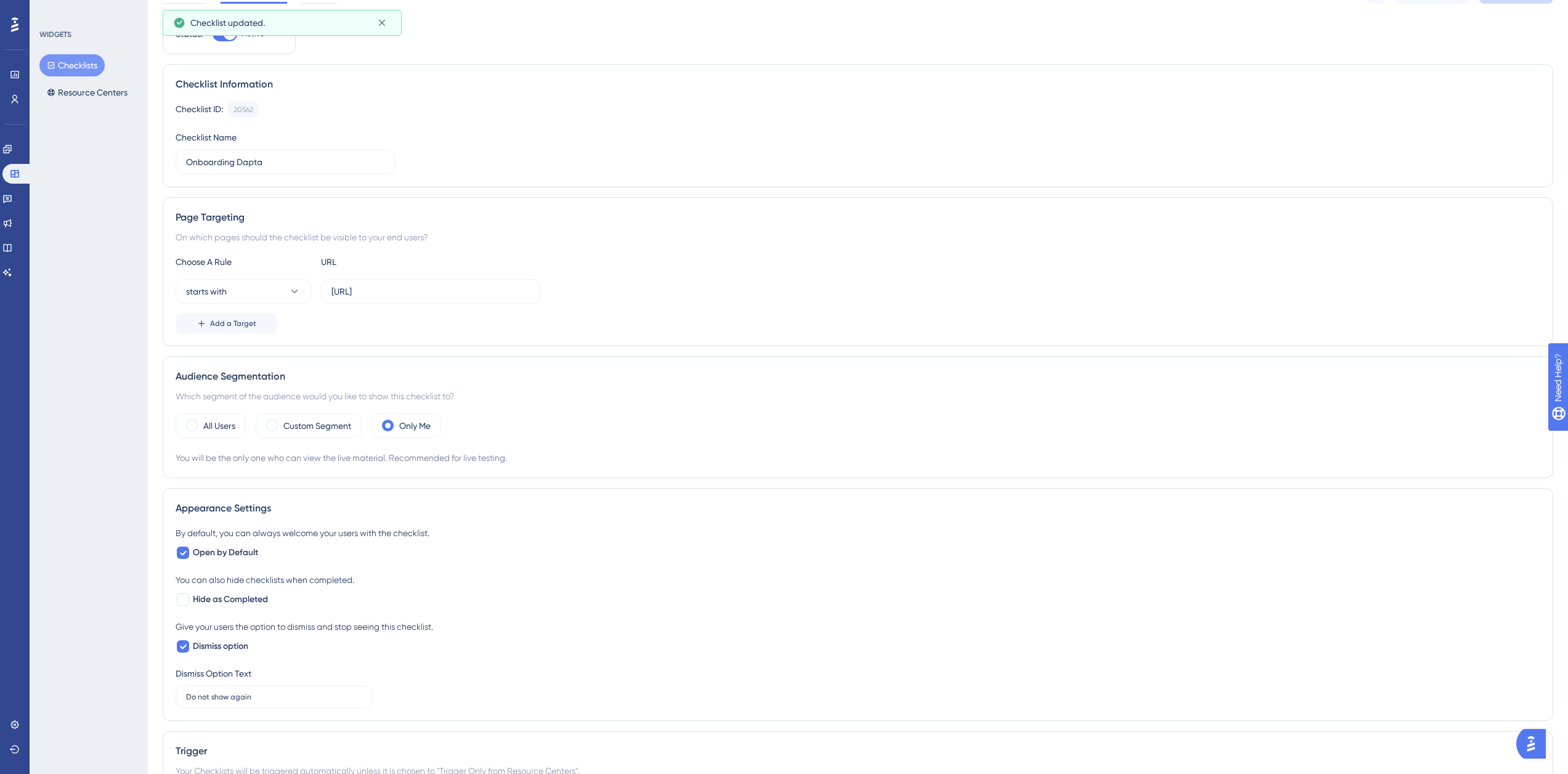
scroll to position [0, 0]
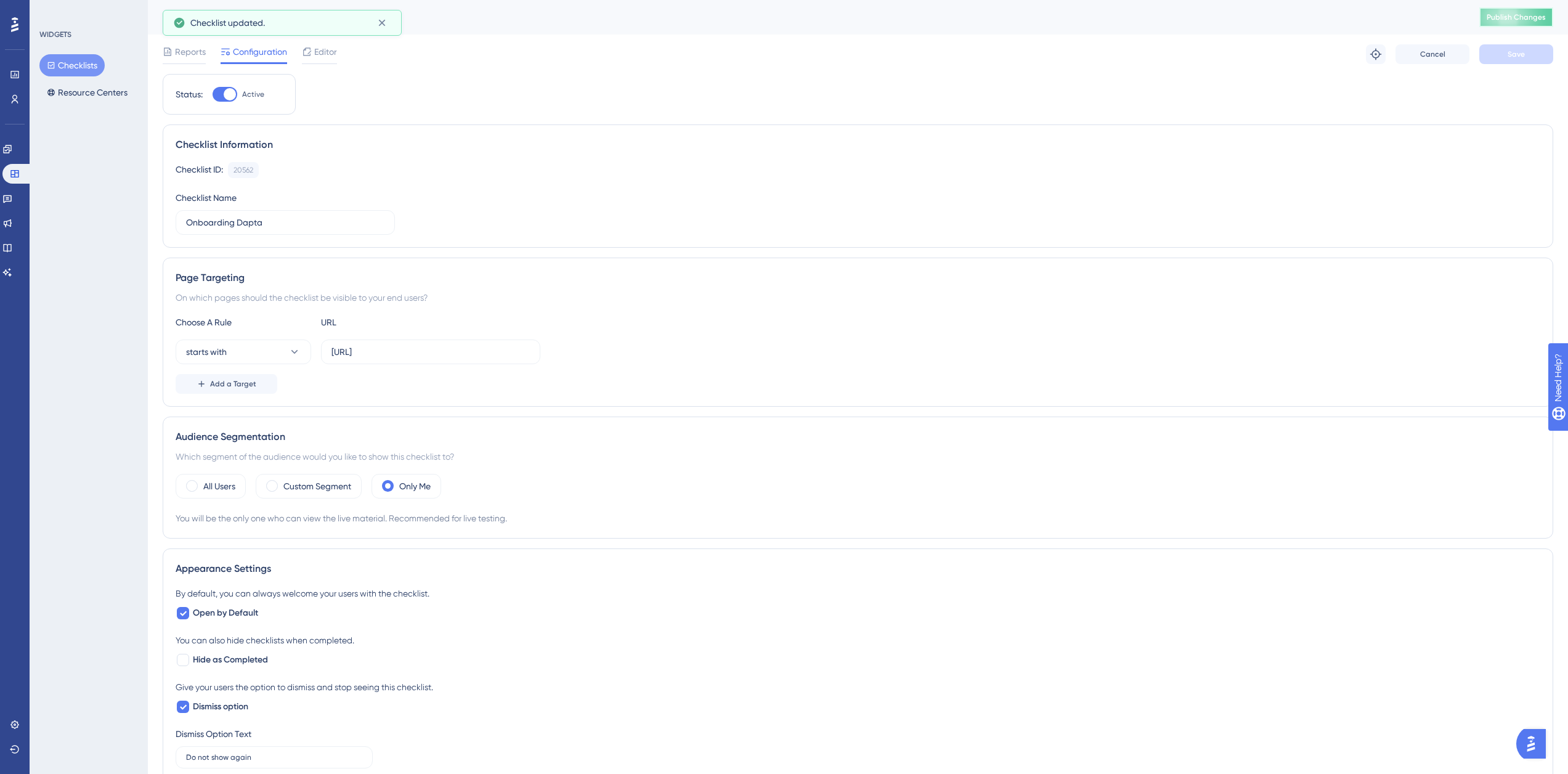
click at [1498, 19] on button "Publish Changes" at bounding box center [1516, 17] width 74 height 20
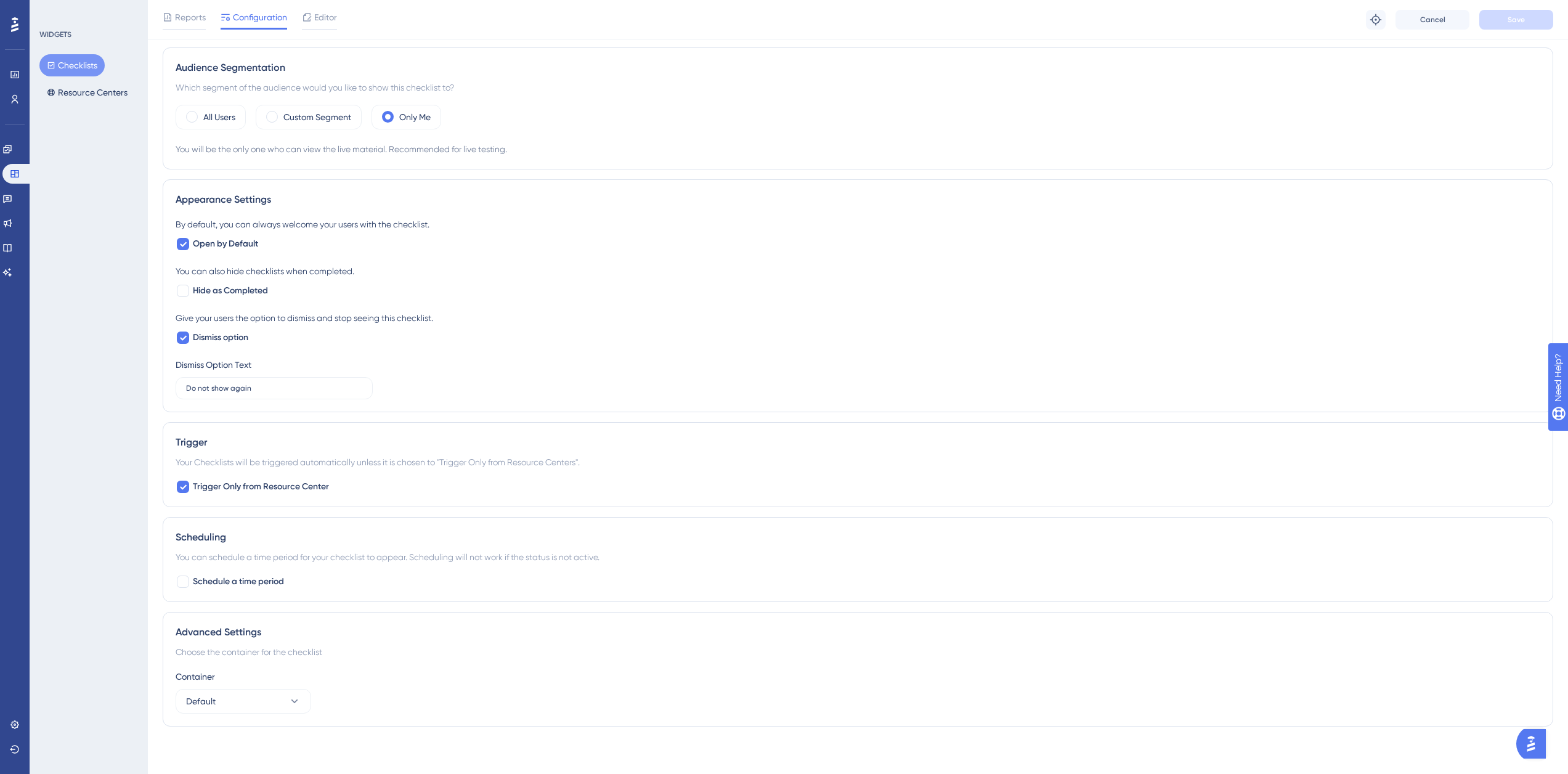
scroll to position [376, 0]
click at [201, 488] on span "Trigger Only from Resource Center" at bounding box center [260, 485] width 136 height 15
checkbox input "false"
click at [1524, 25] on button "Save" at bounding box center [1516, 19] width 74 height 20
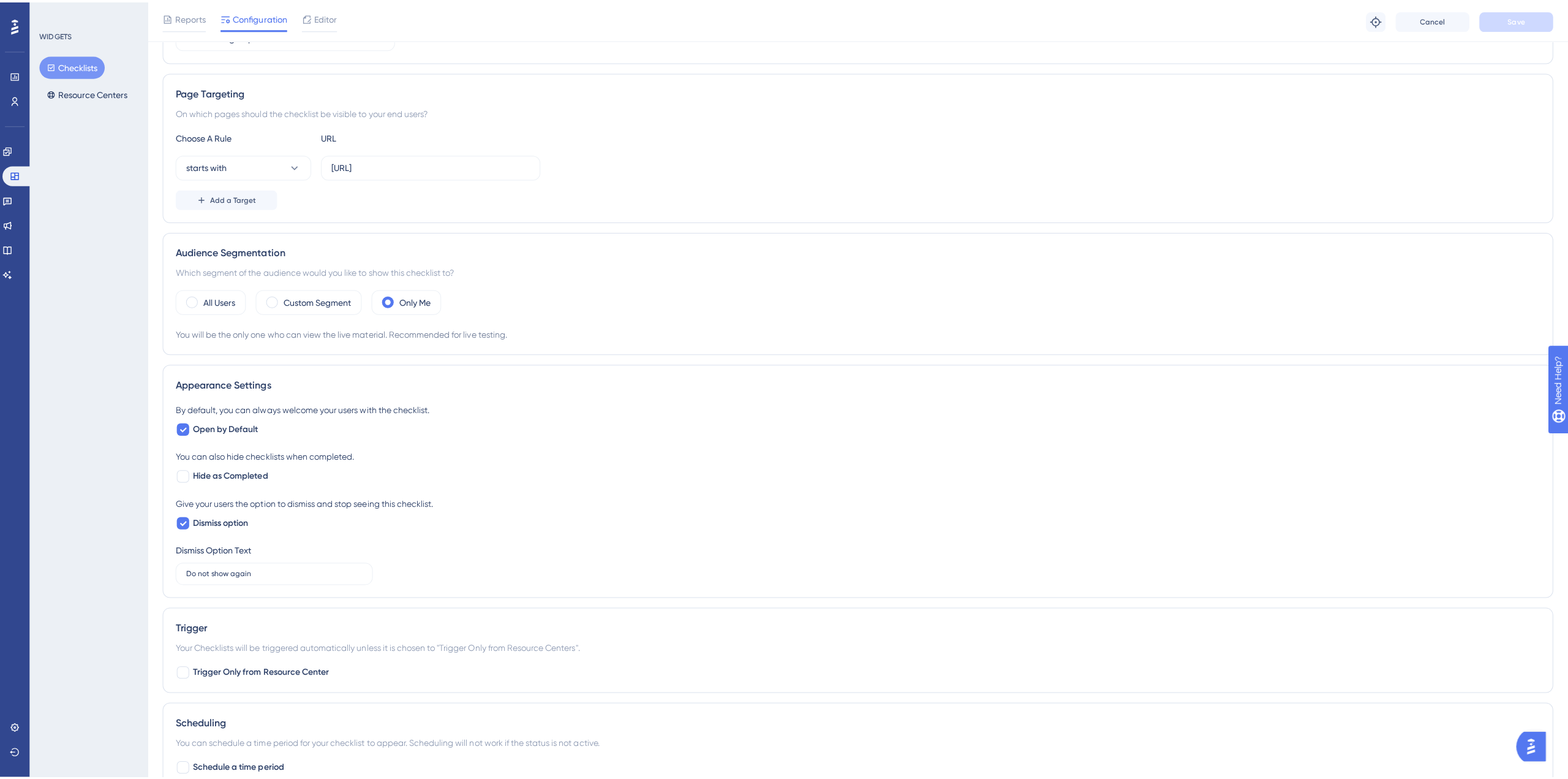
scroll to position [0, 0]
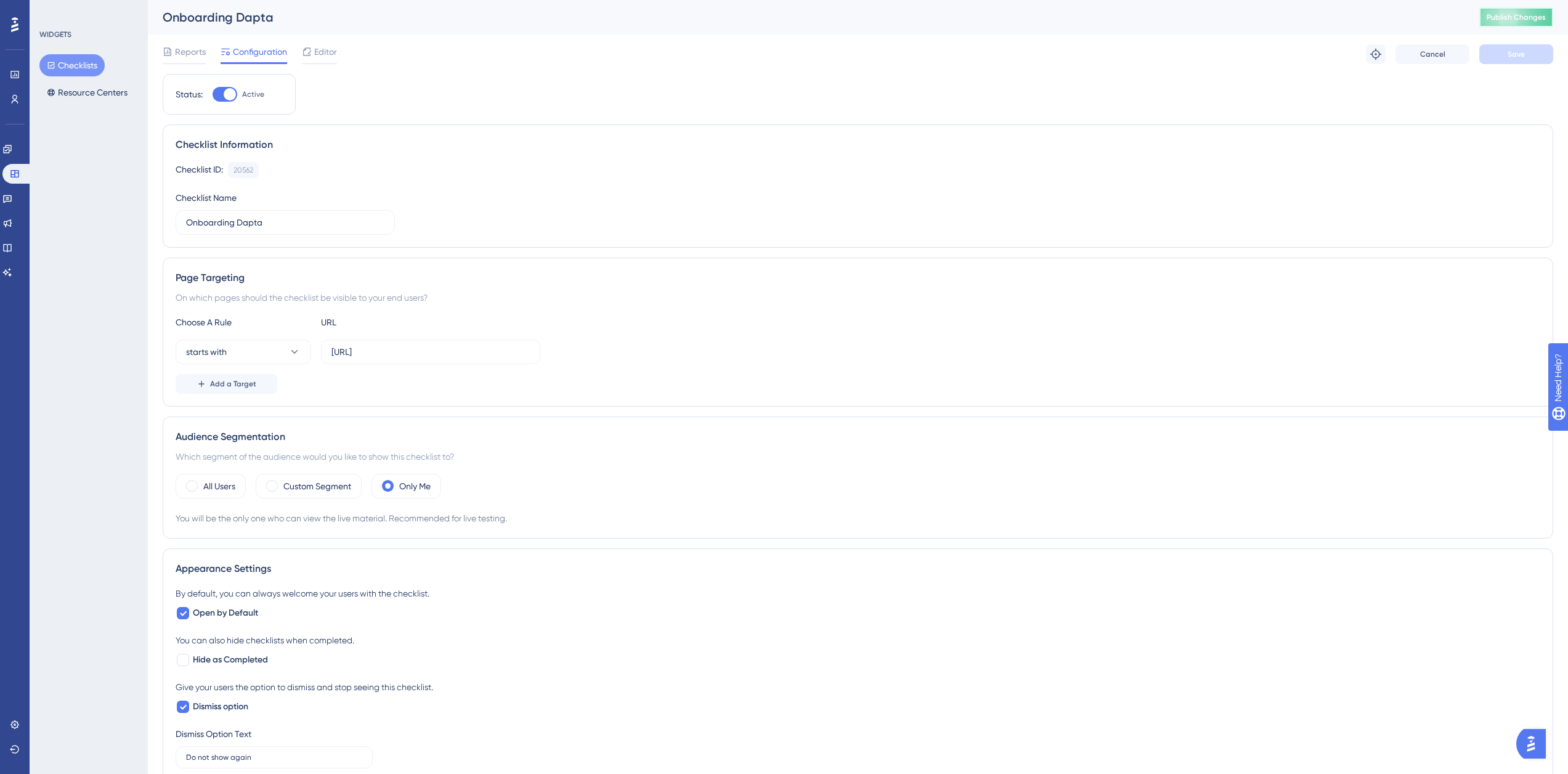
click at [1529, 23] on button "Publish Changes" at bounding box center [1516, 17] width 74 height 20
click at [85, 89] on button "Resource Centers" at bounding box center [87, 92] width 95 height 22
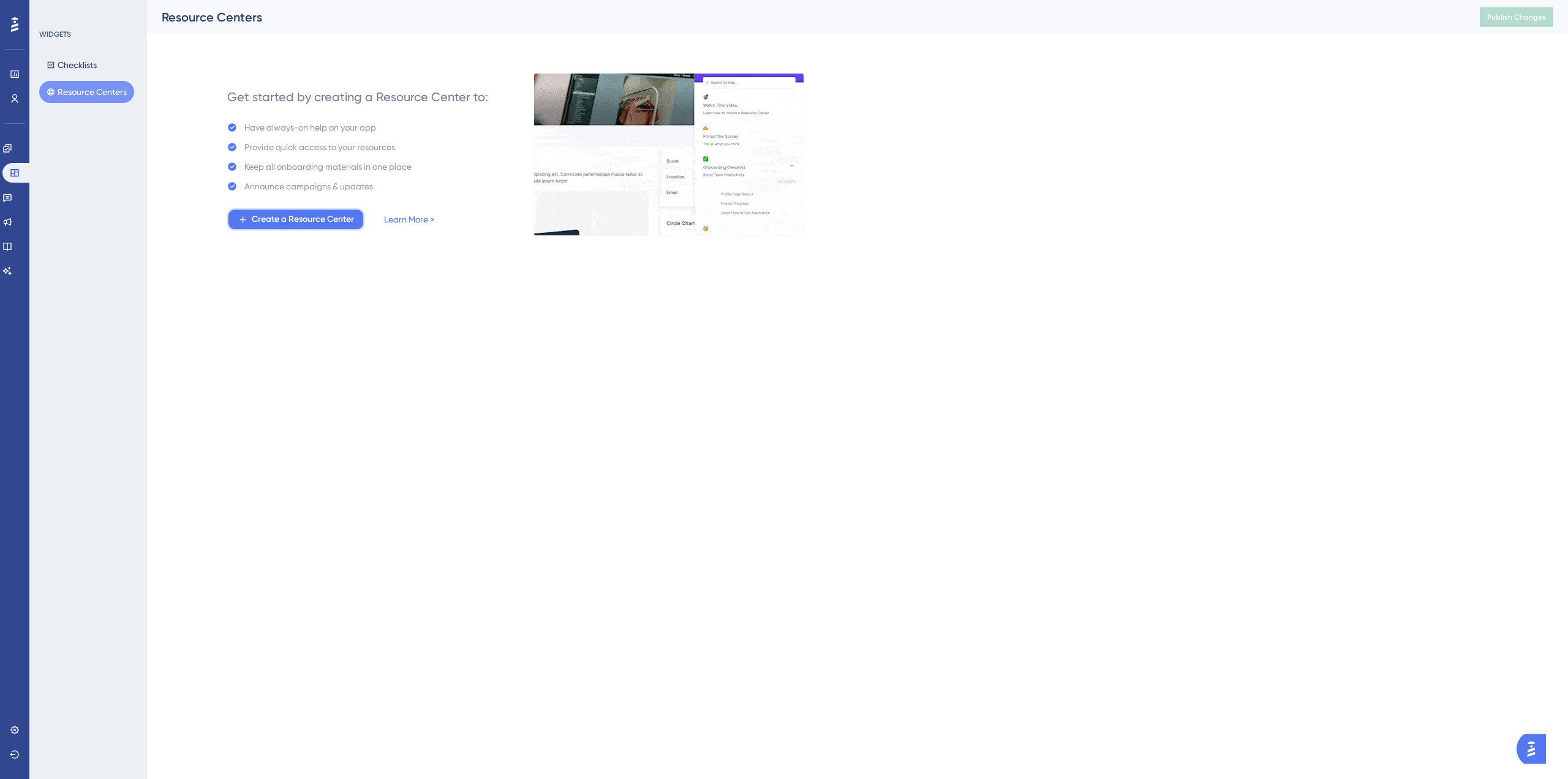
click at [291, 224] on span "Create a Resource Center" at bounding box center [303, 219] width 103 height 15
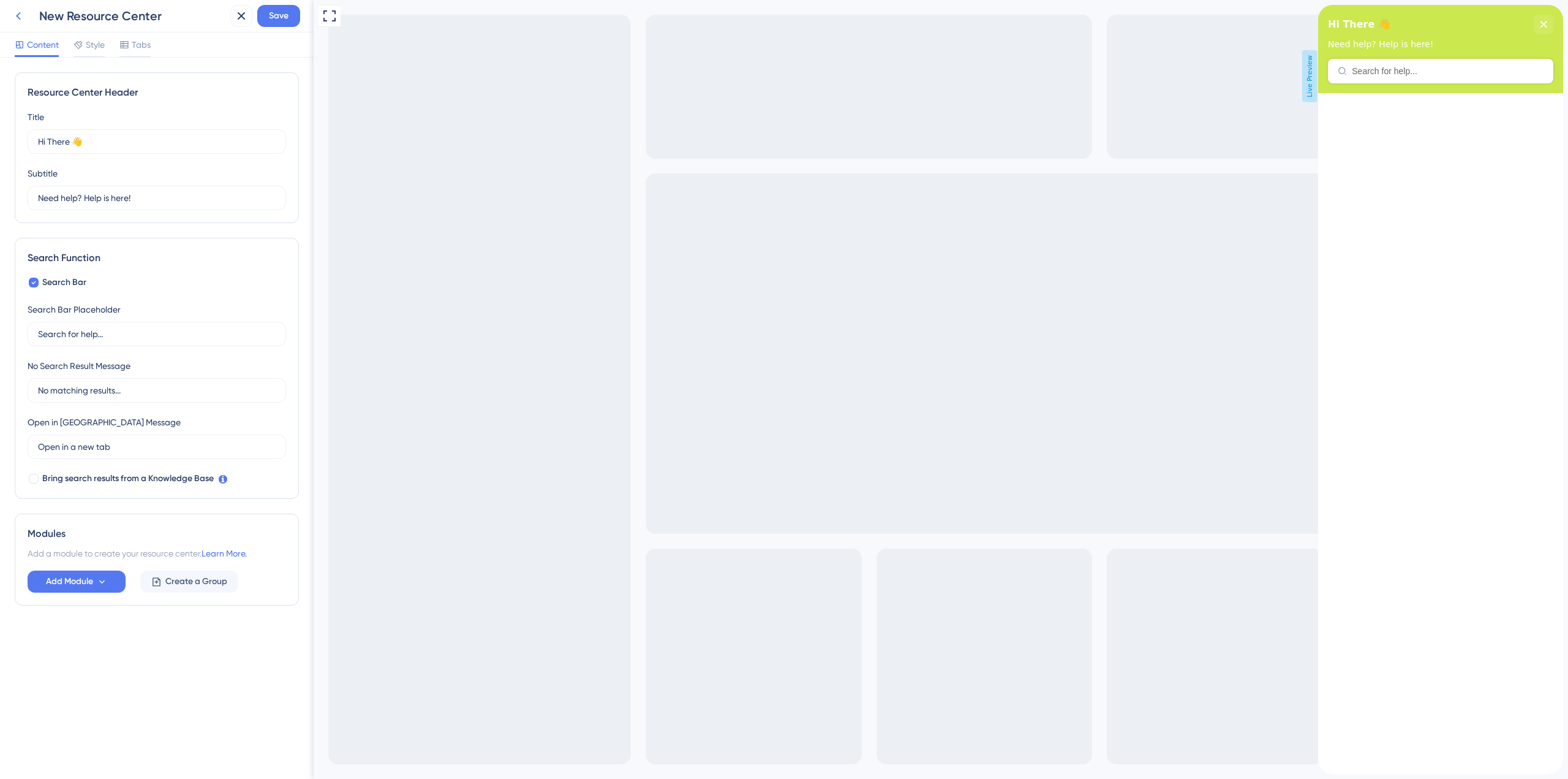
click at [21, 21] on icon at bounding box center [18, 15] width 15 height 15
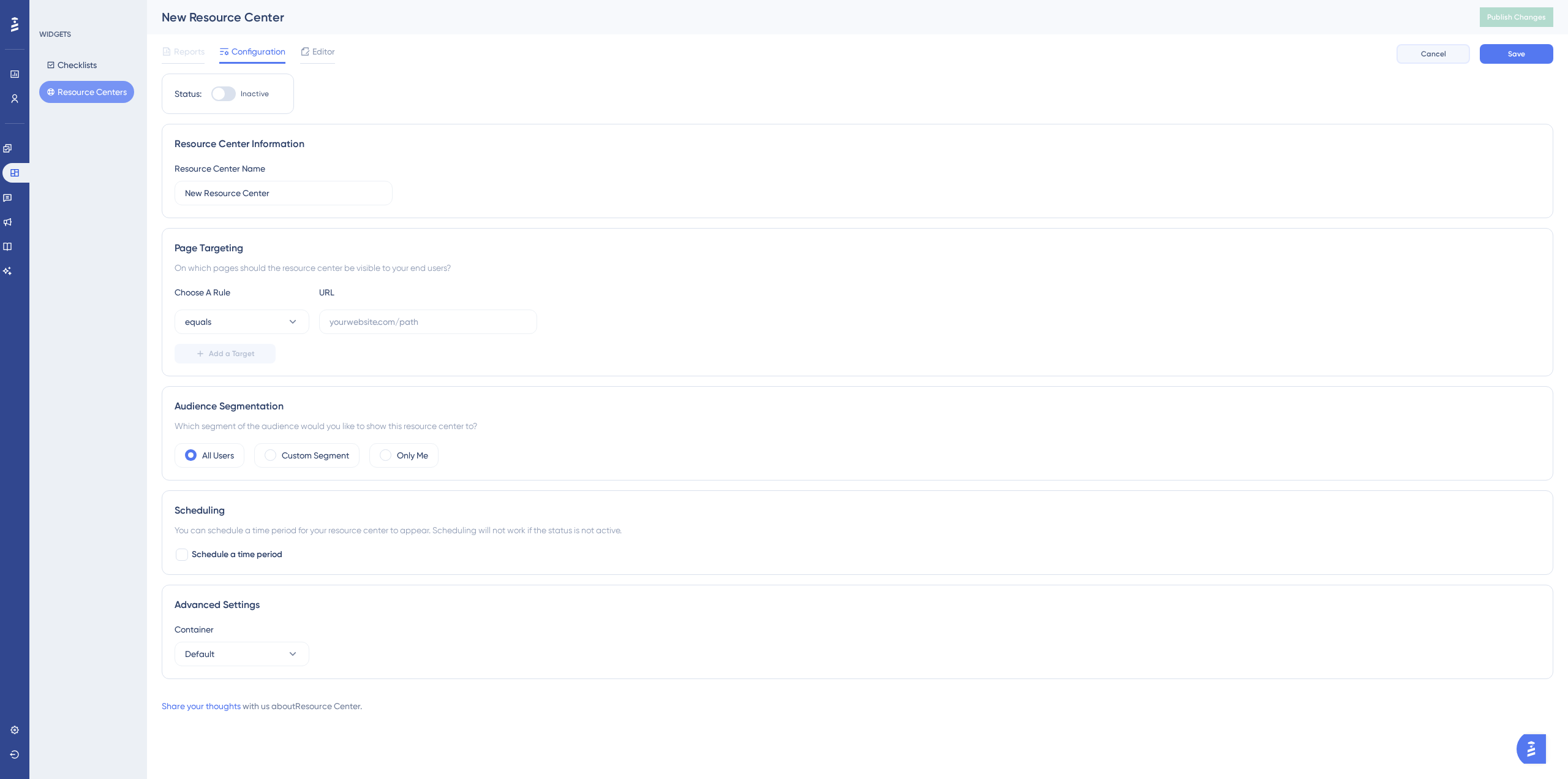
click at [1411, 54] on button "Cancel" at bounding box center [1433, 54] width 74 height 20
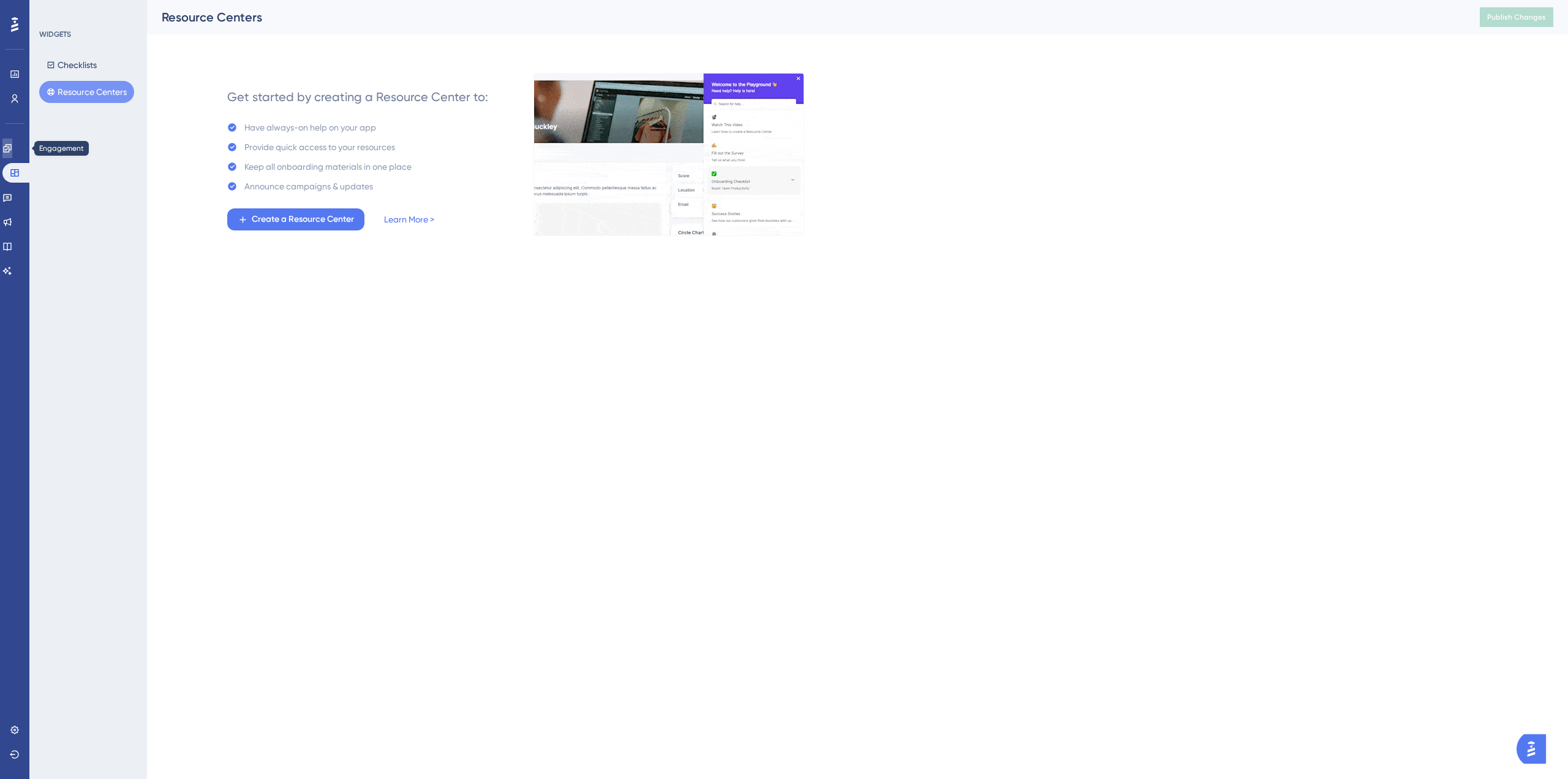
click at [10, 146] on icon at bounding box center [7, 148] width 10 height 10
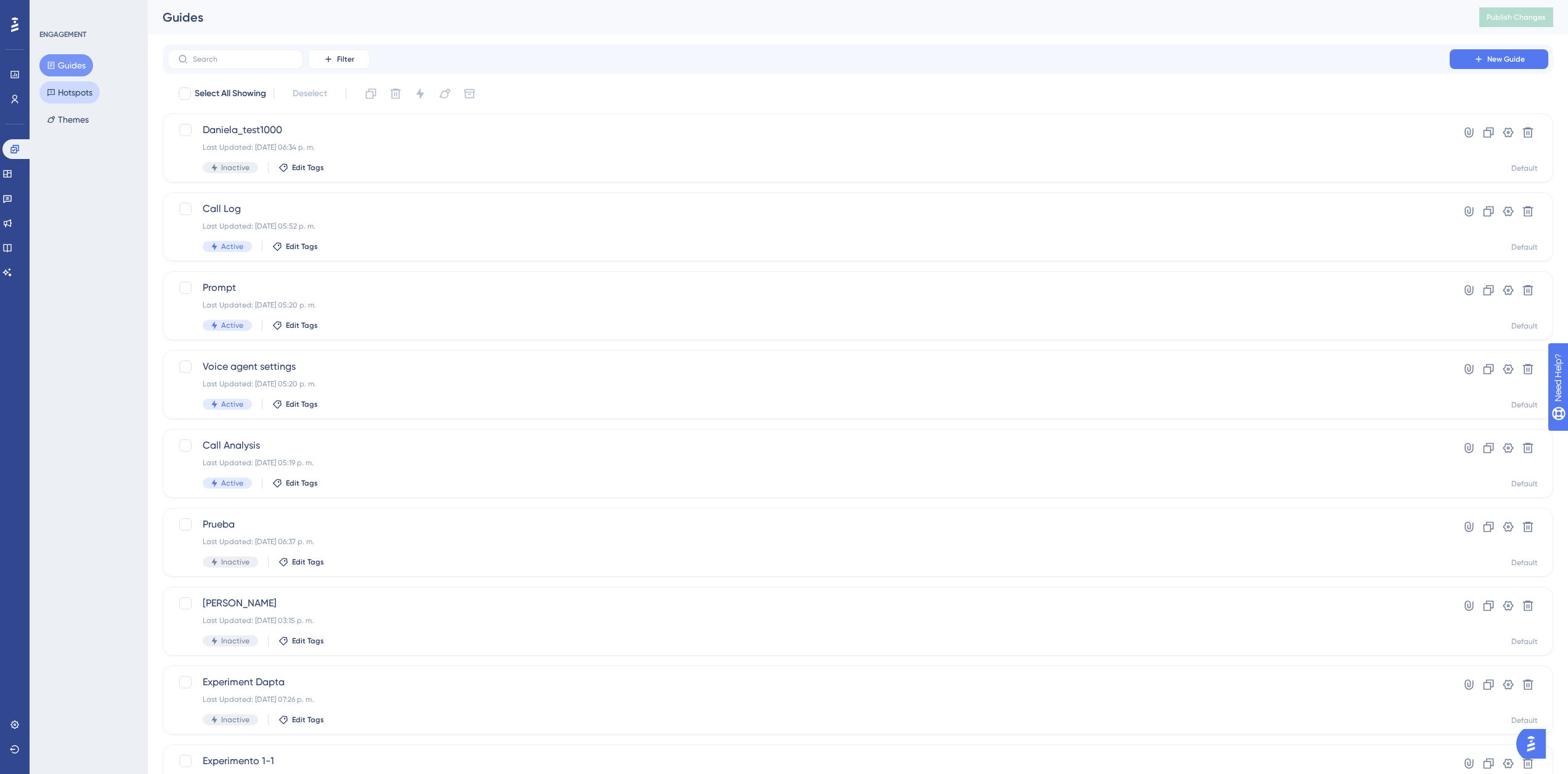
click at [64, 98] on button "Hotspots" at bounding box center [70, 92] width 61 height 22
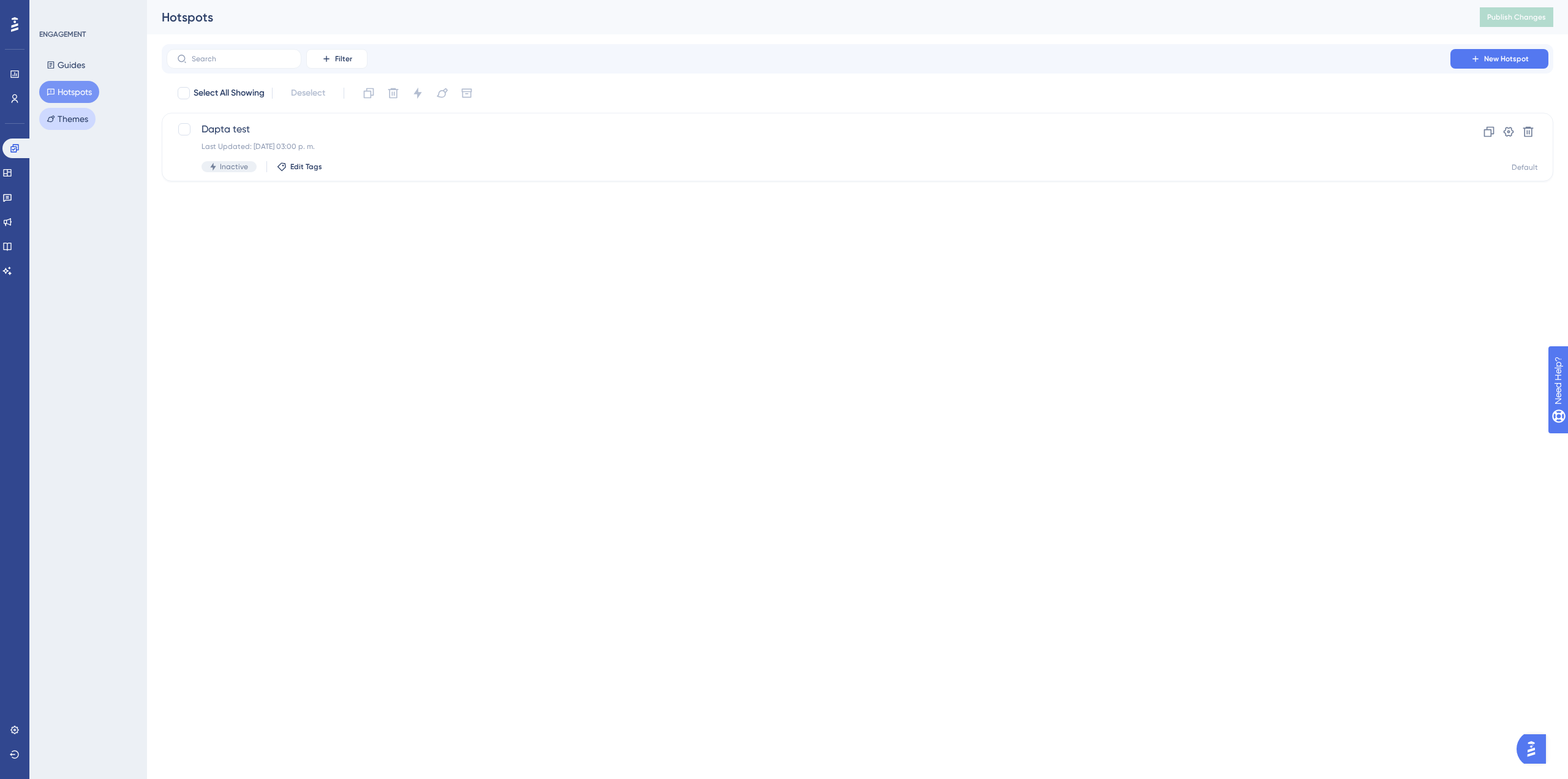
click at [76, 121] on button "Themes" at bounding box center [67, 119] width 56 height 22
click at [233, 88] on div "Default Theme Clone Settings" at bounding box center [857, 100] width 1391 height 33
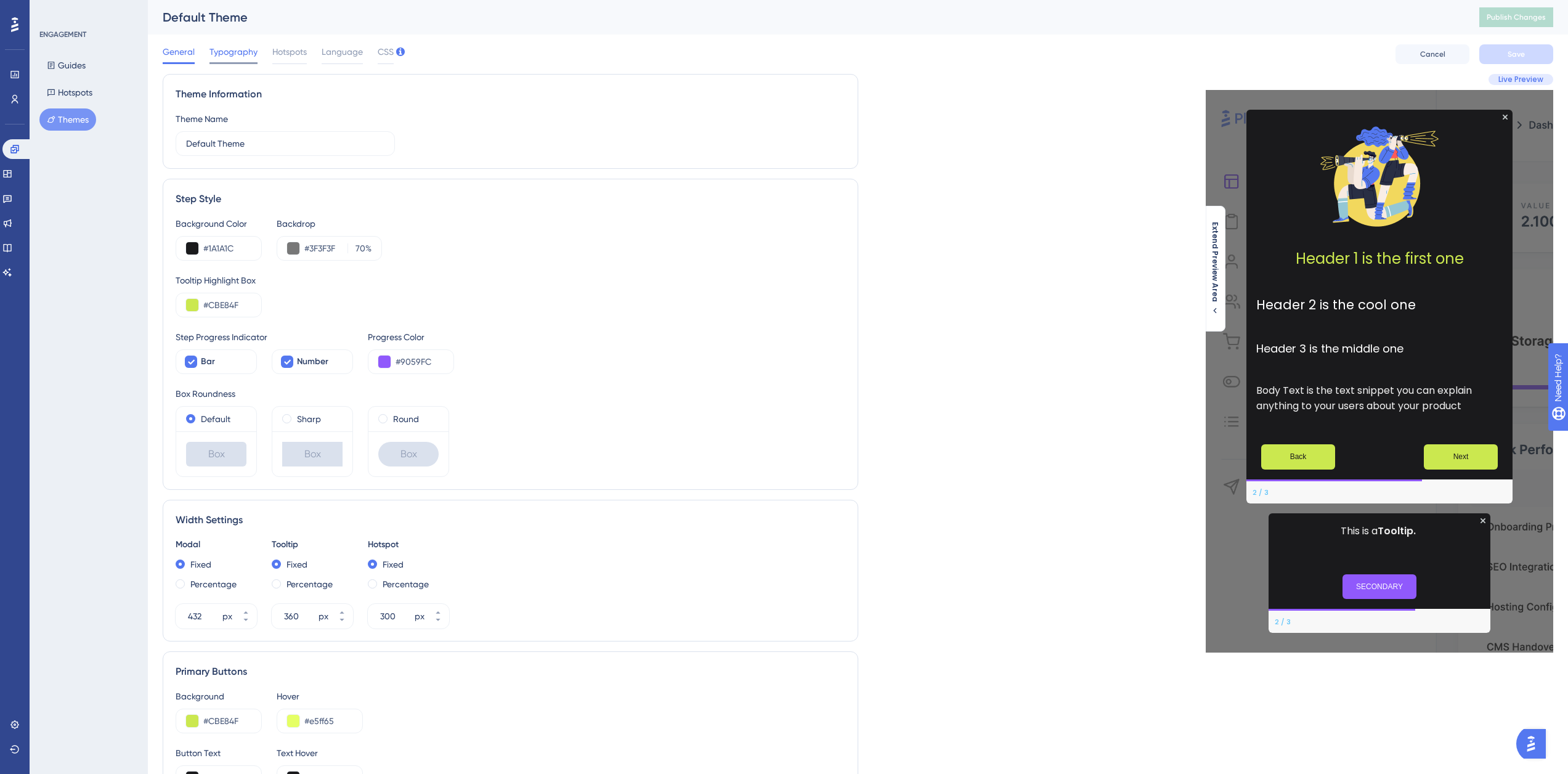
click at [221, 56] on span "Typography" at bounding box center [233, 52] width 48 height 15
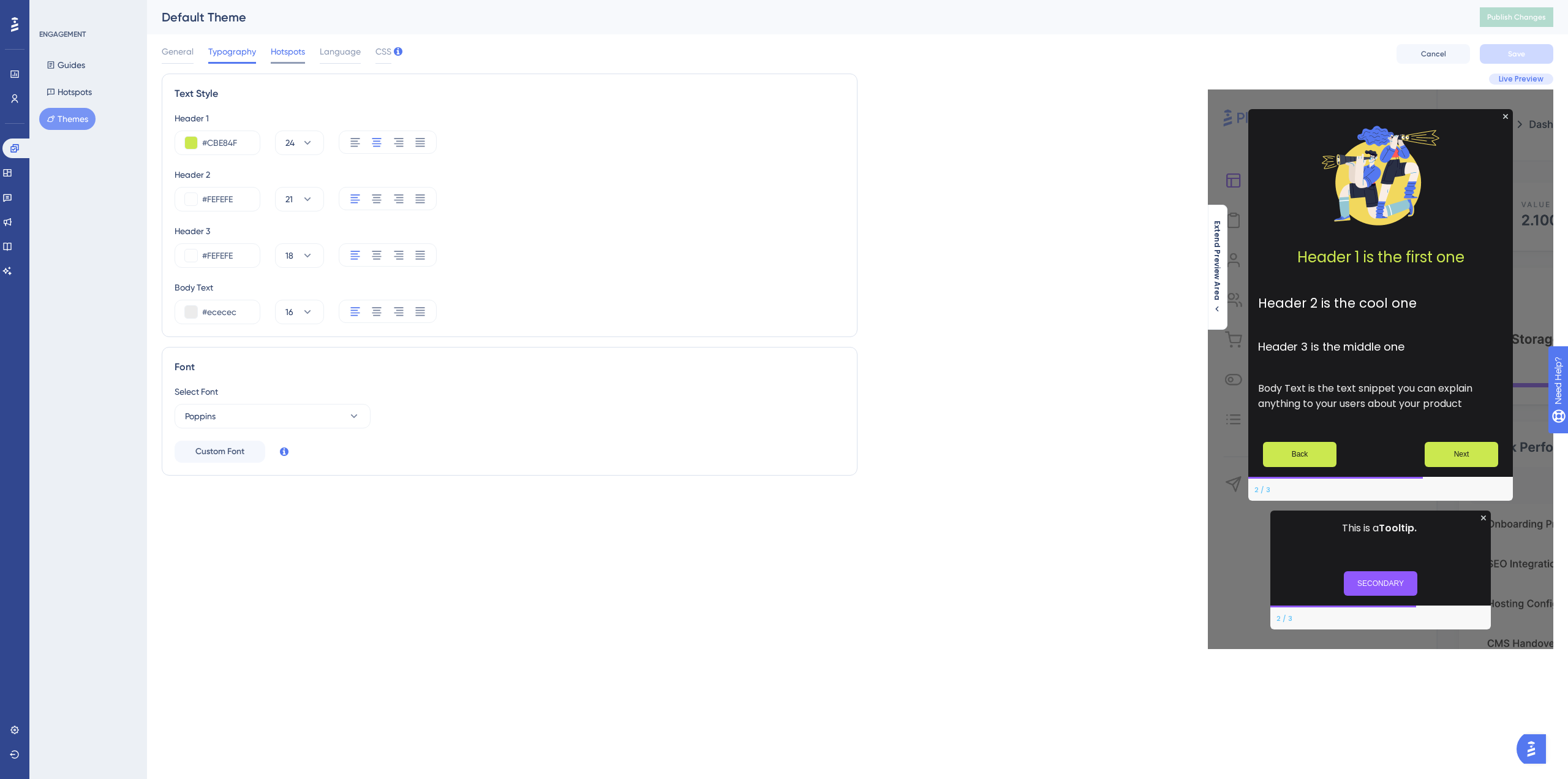
click at [293, 58] on span "Hotspots" at bounding box center [288, 51] width 35 height 15
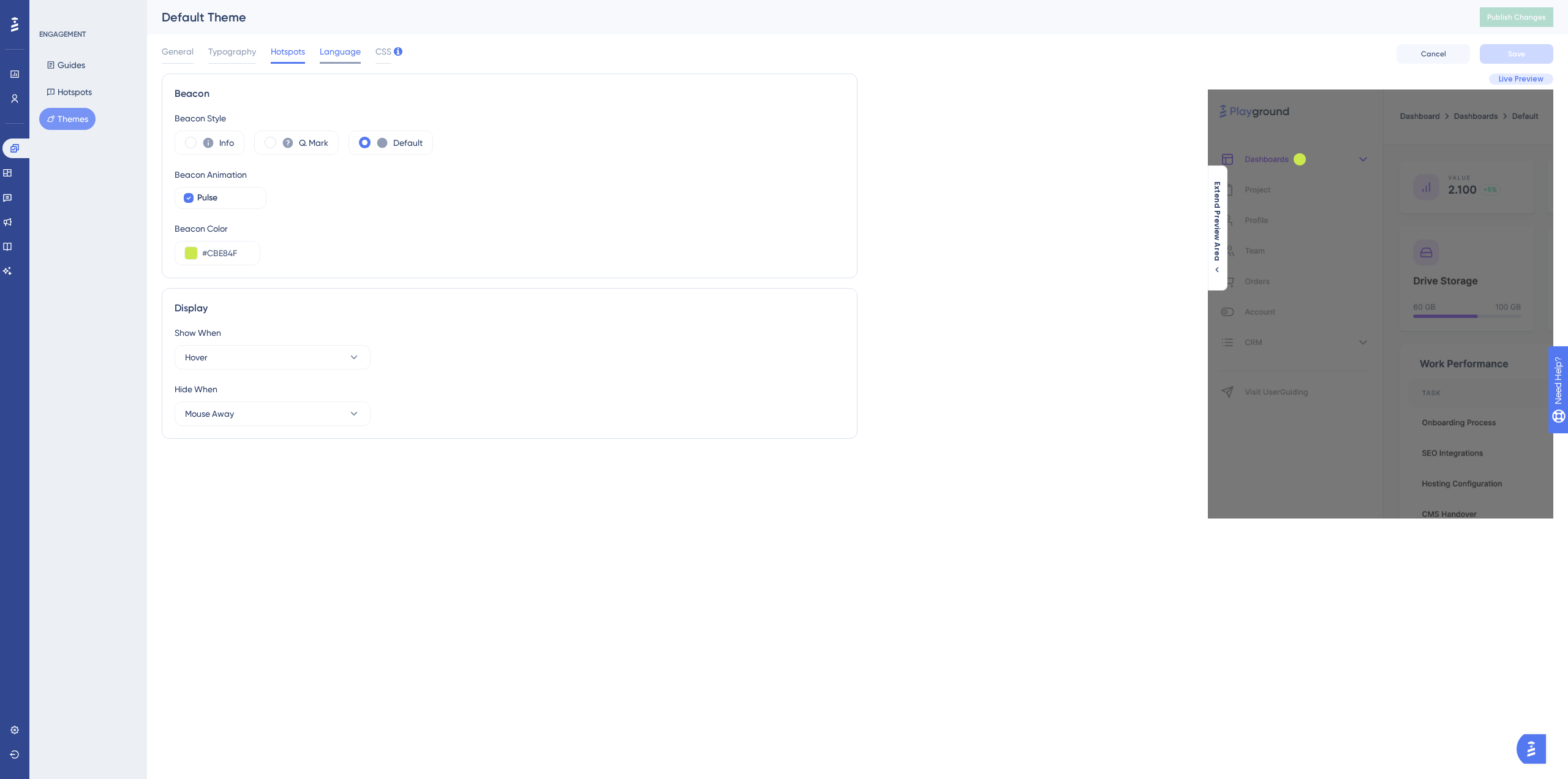
click at [335, 50] on span "Language" at bounding box center [340, 51] width 41 height 15
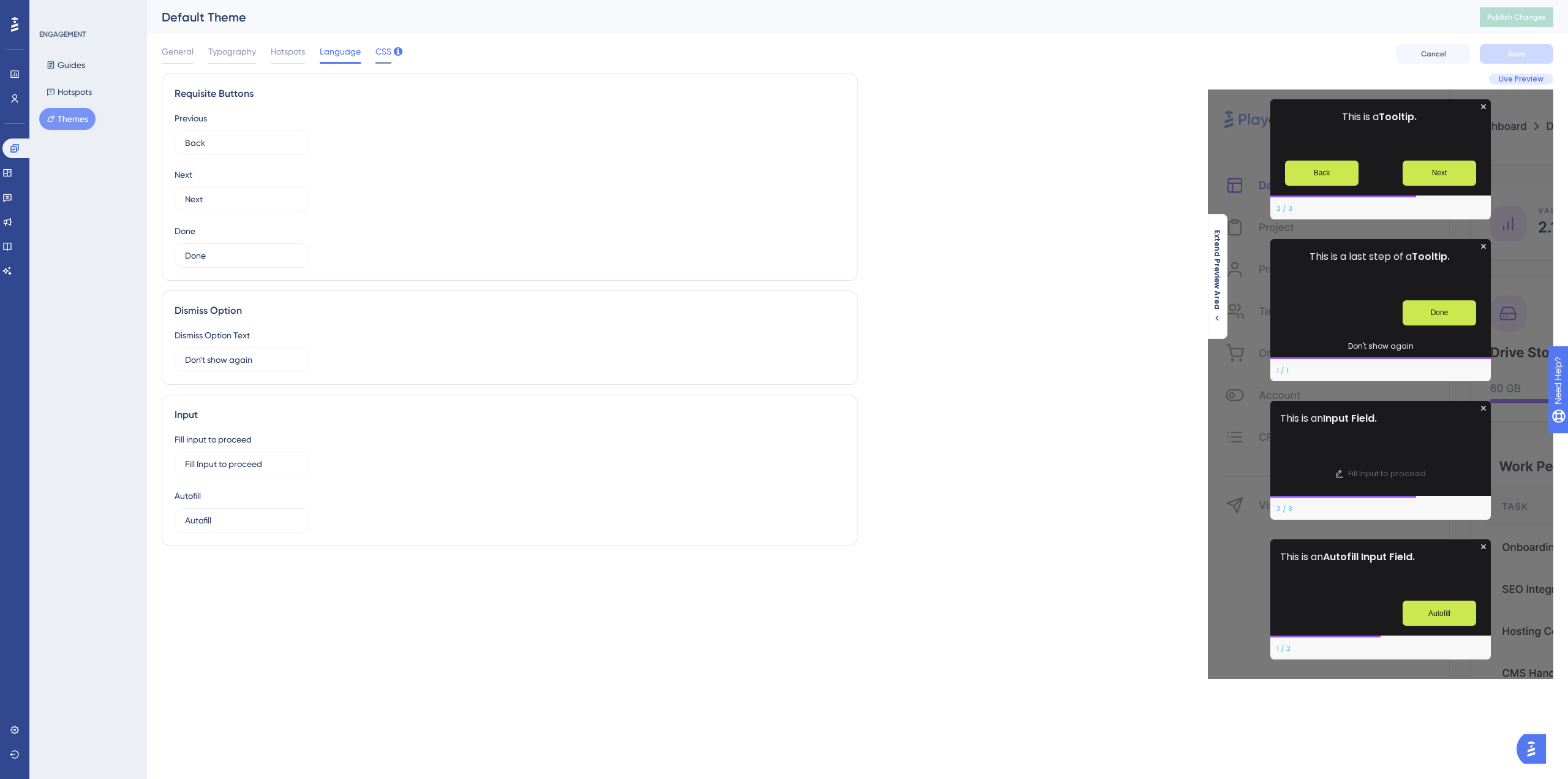
click at [384, 51] on span "CSS" at bounding box center [383, 51] width 16 height 15
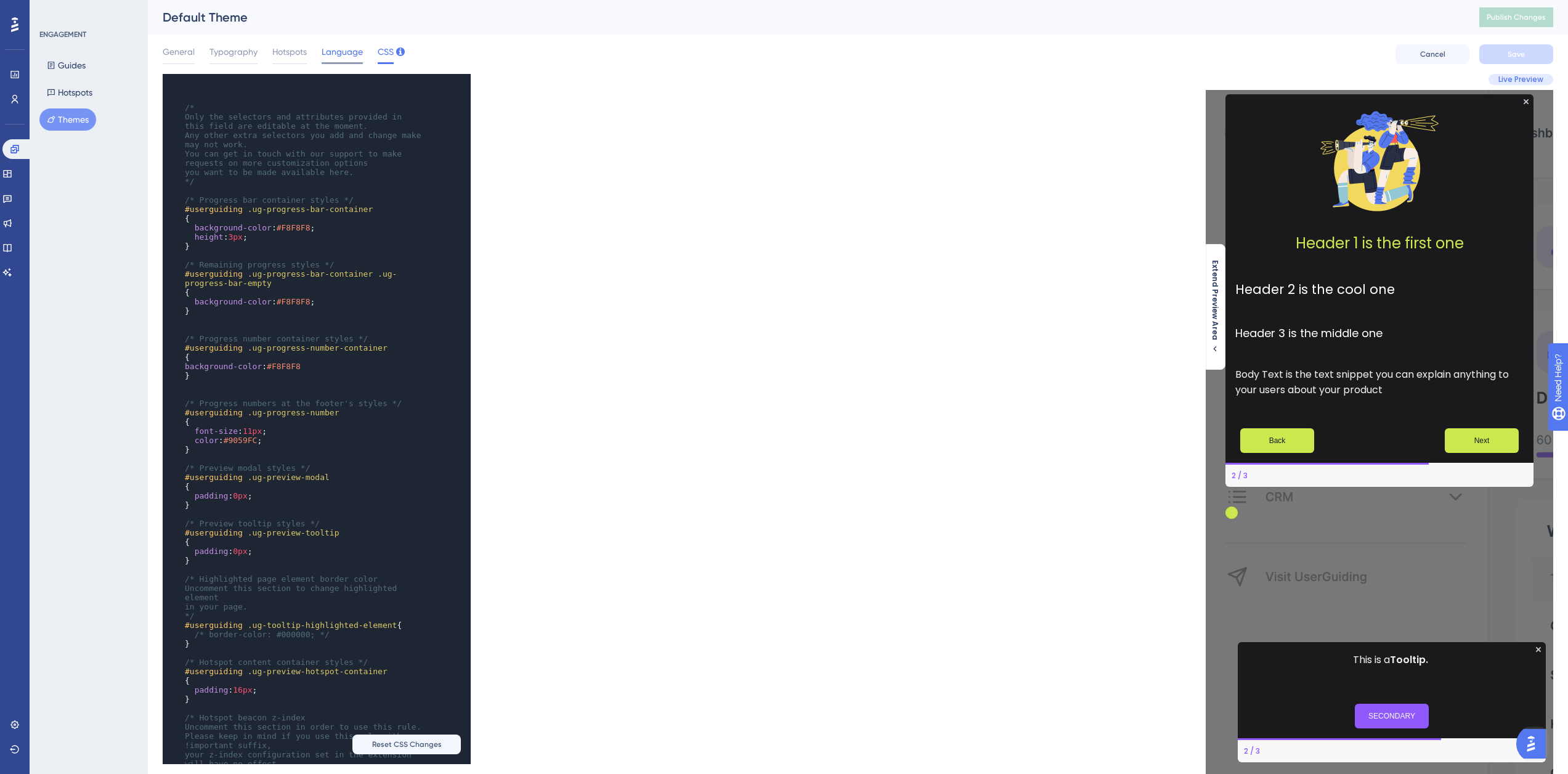
click at [334, 59] on div "Language" at bounding box center [342, 54] width 41 height 20
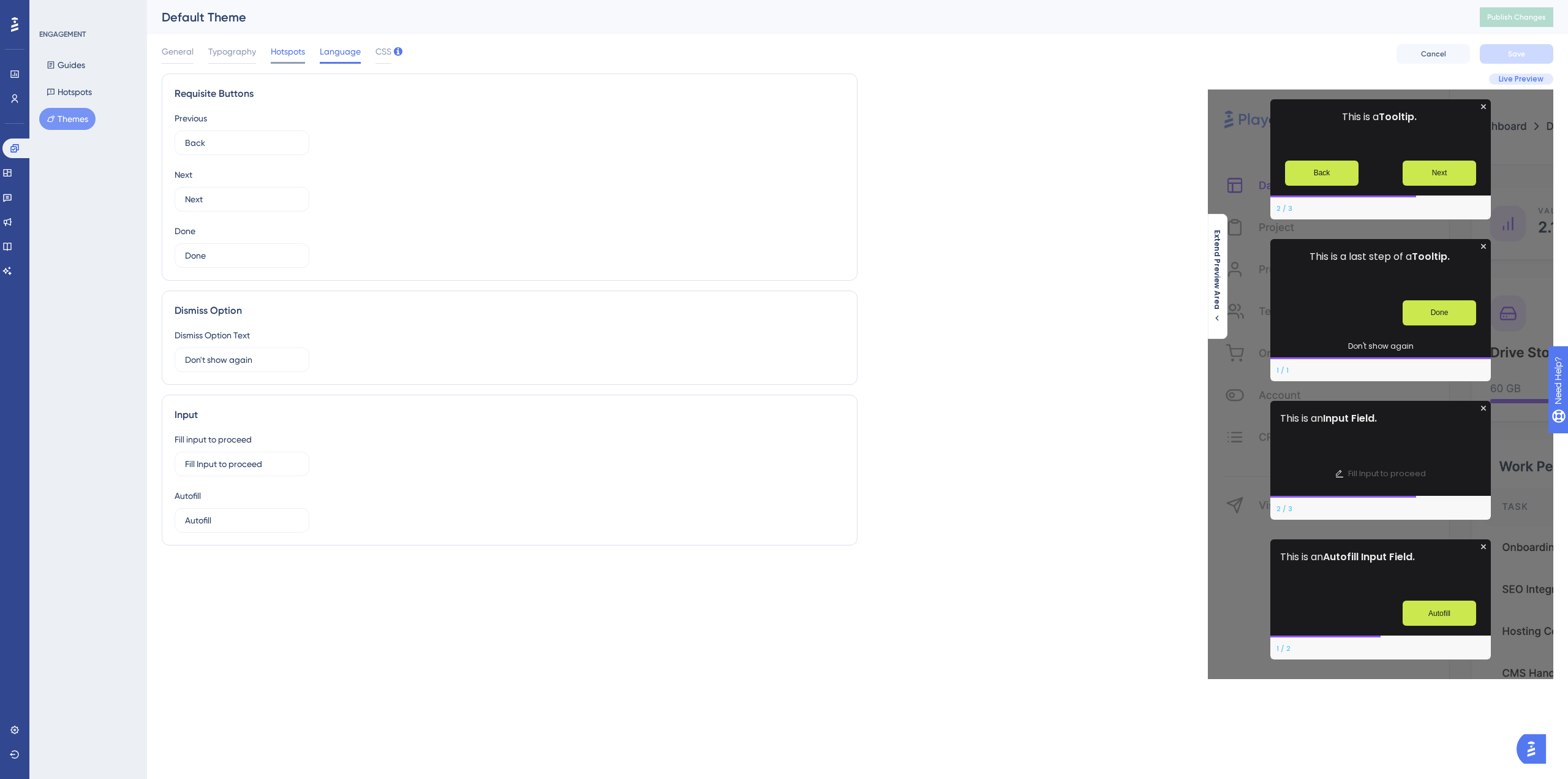
click at [290, 56] on span "Hotspots" at bounding box center [288, 51] width 35 height 15
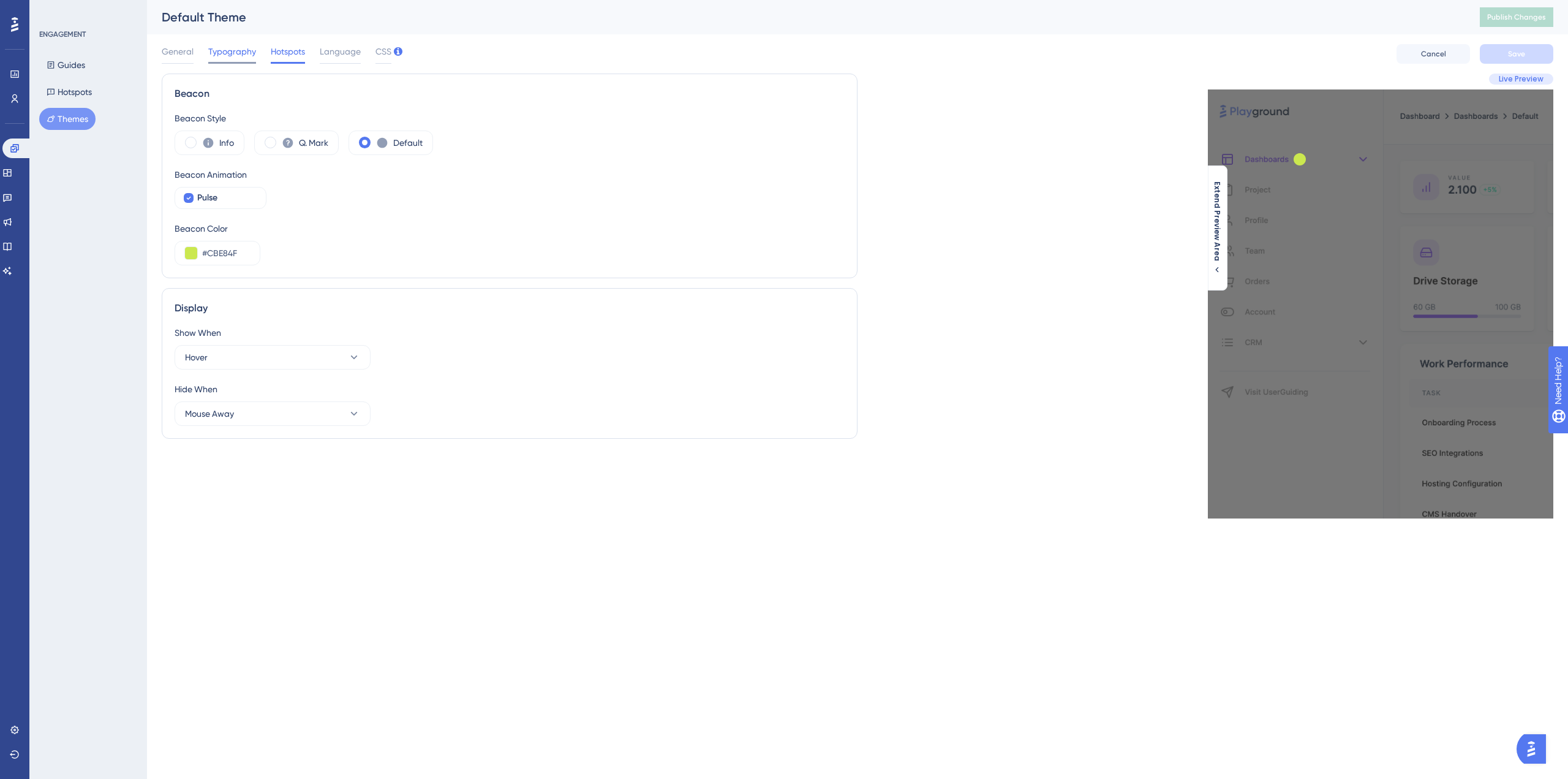
click at [219, 58] on span "Typography" at bounding box center [232, 51] width 48 height 15
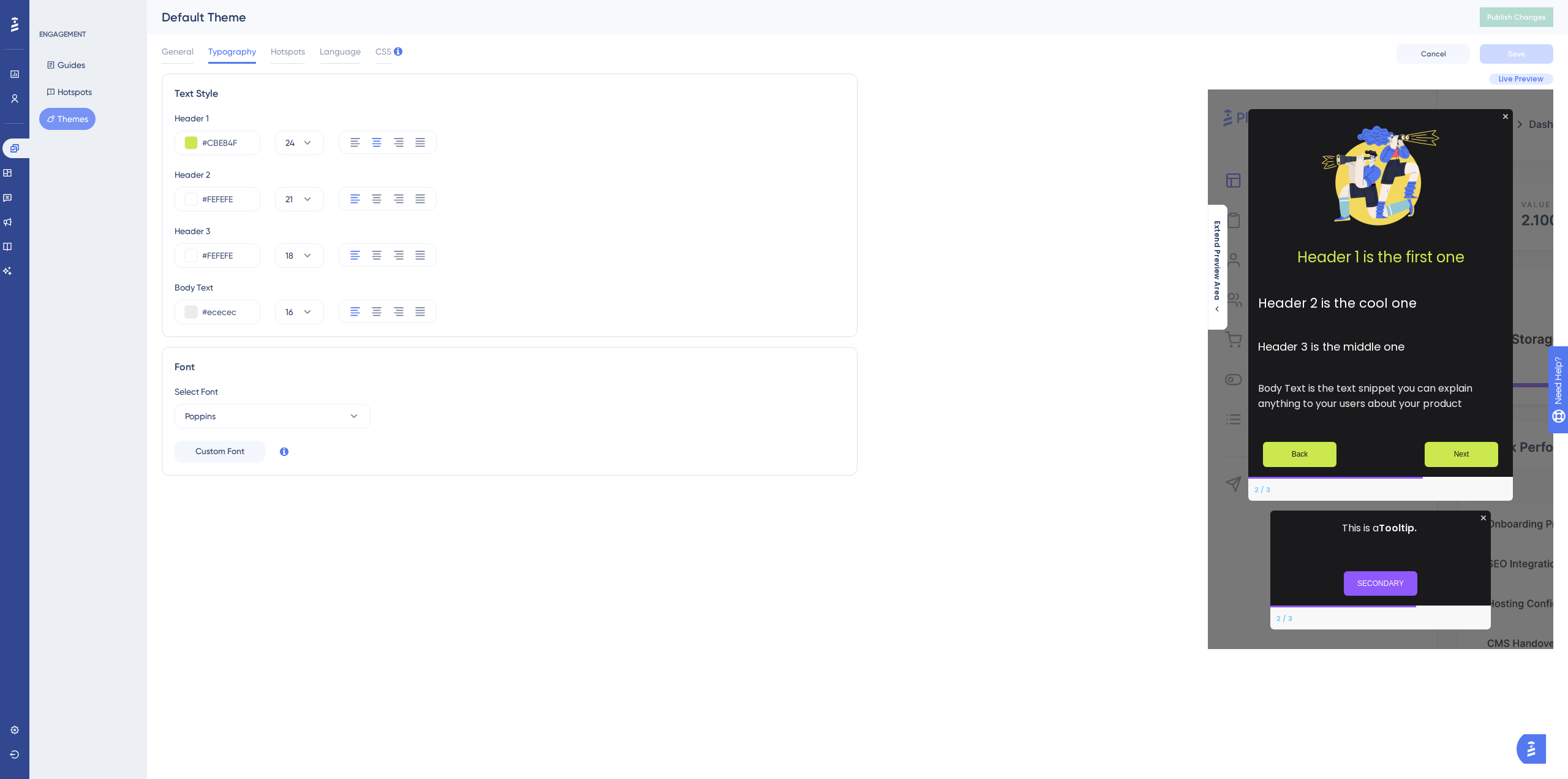
click at [265, 51] on div "General Typography Hotspots Language CSS" at bounding box center [276, 54] width 229 height 20
click at [277, 52] on span "Hotspots" at bounding box center [288, 51] width 35 height 15
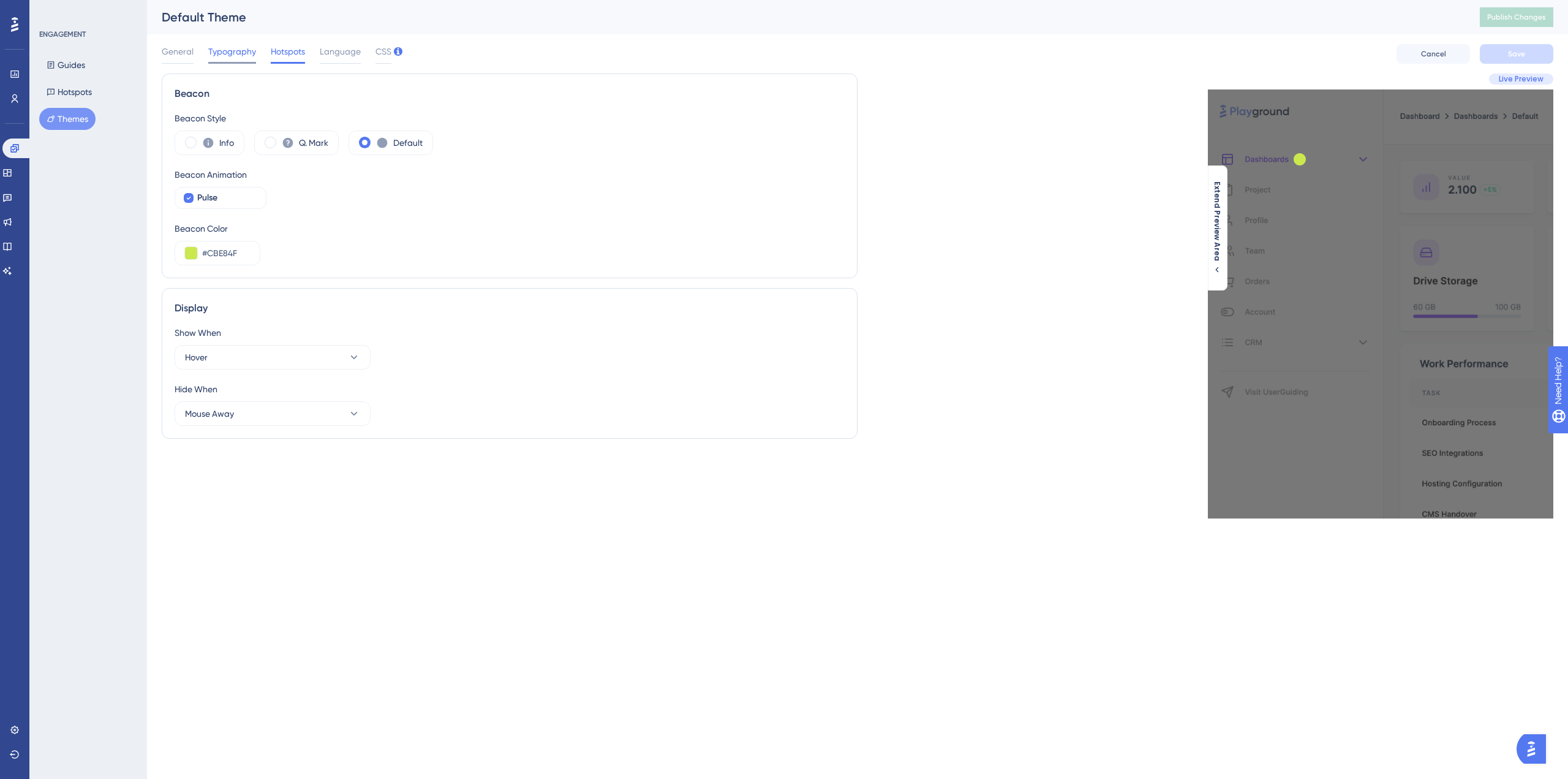
click at [235, 56] on span "Typography" at bounding box center [232, 51] width 48 height 15
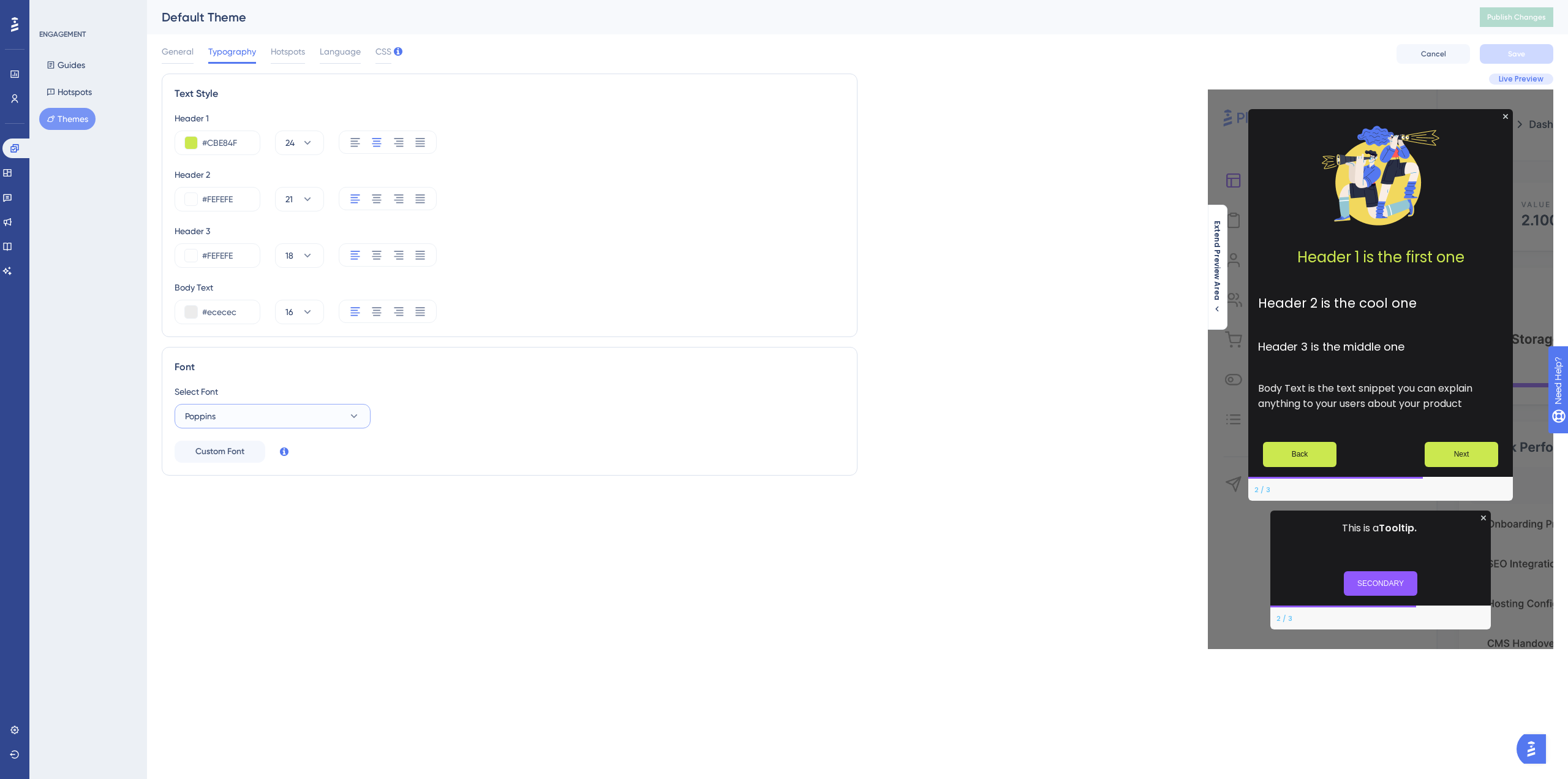
click at [281, 412] on button "Poppins" at bounding box center [272, 416] width 196 height 24
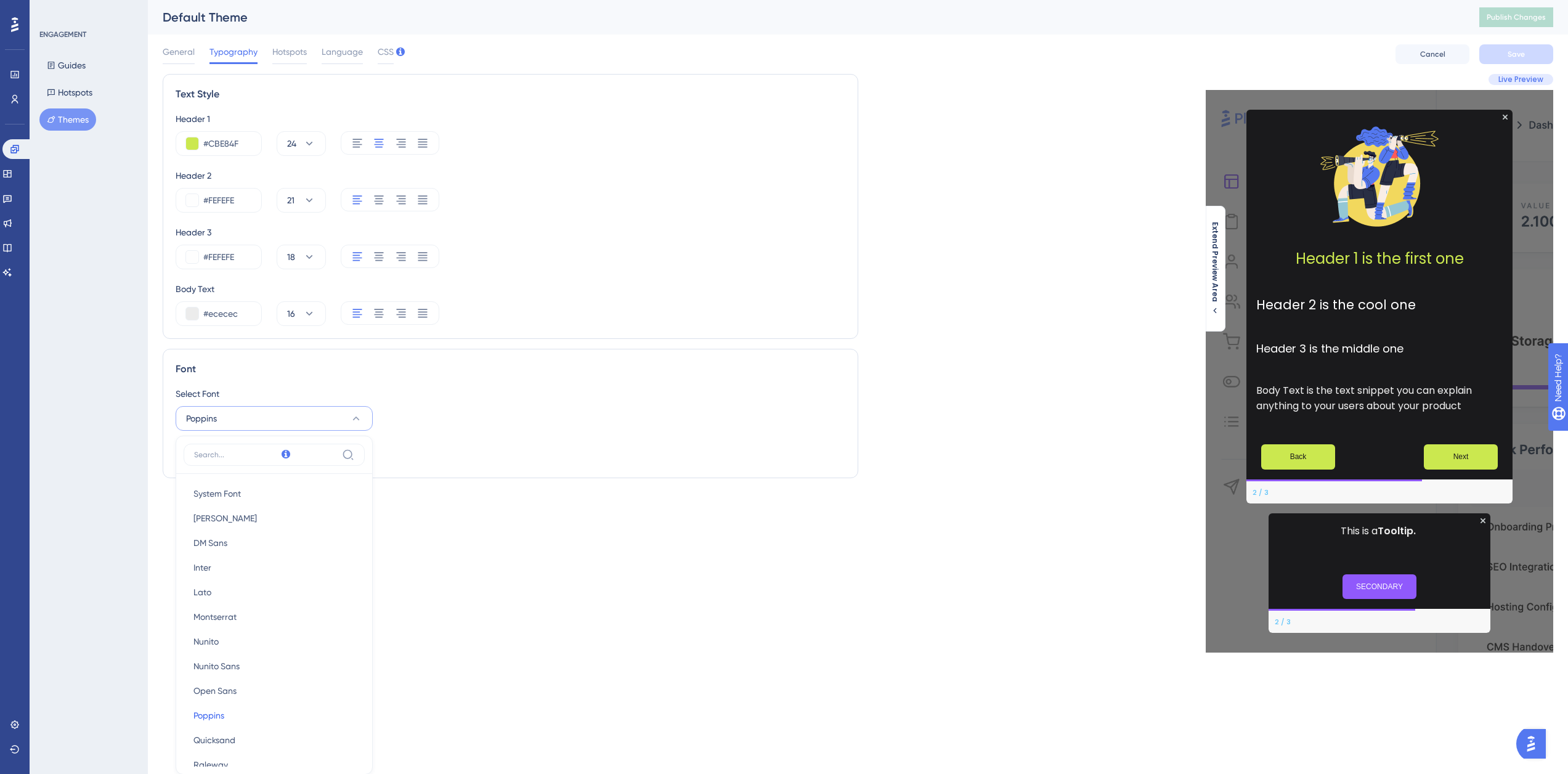
scroll to position [70, 0]
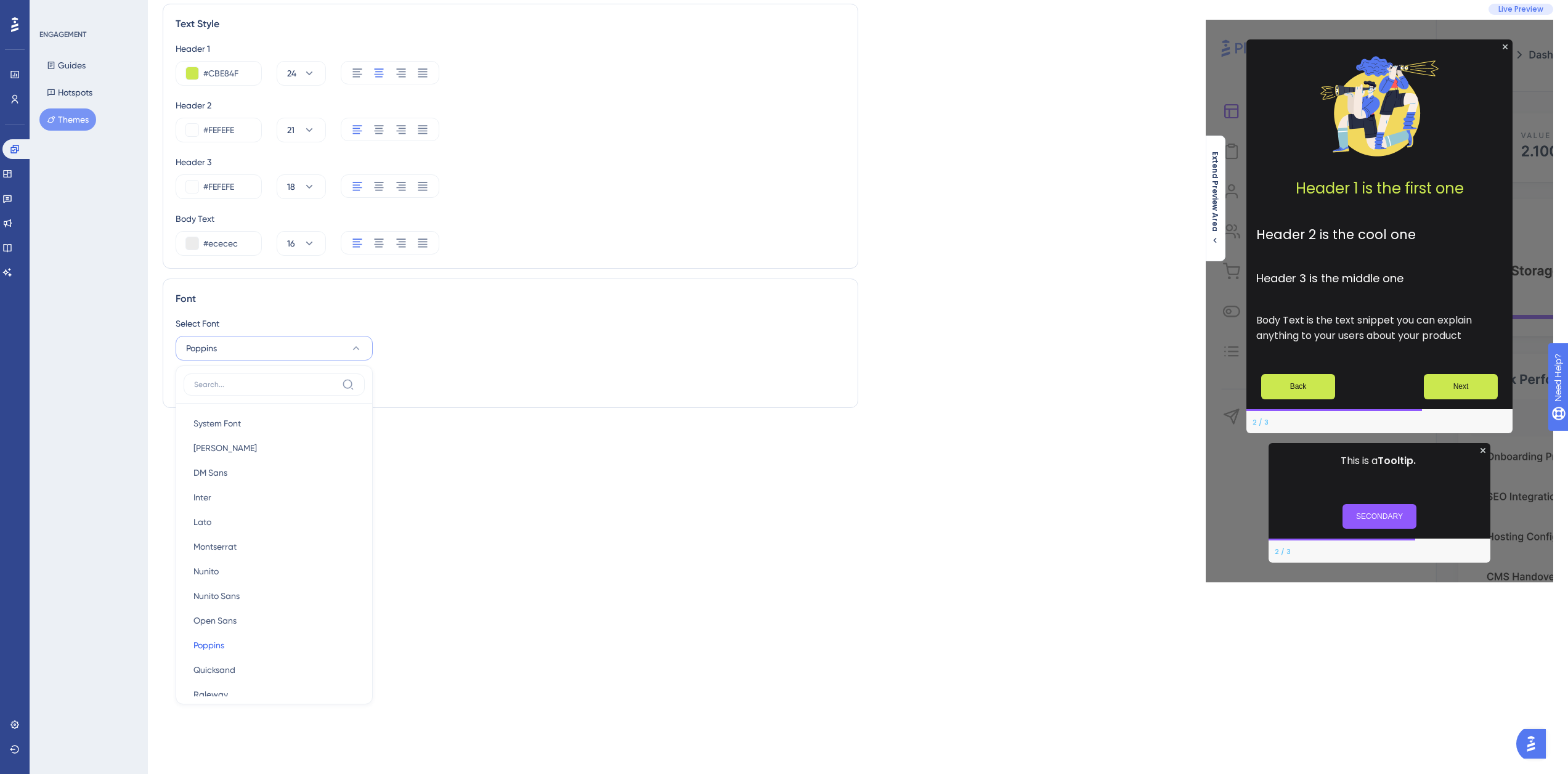
click at [491, 460] on div "Text Style Header 1 #CBE84F 24 Header 2 #FEFEFE 21 Header 3 #FEFEFE 18 Body Tex…" at bounding box center [510, 293] width 696 height 579
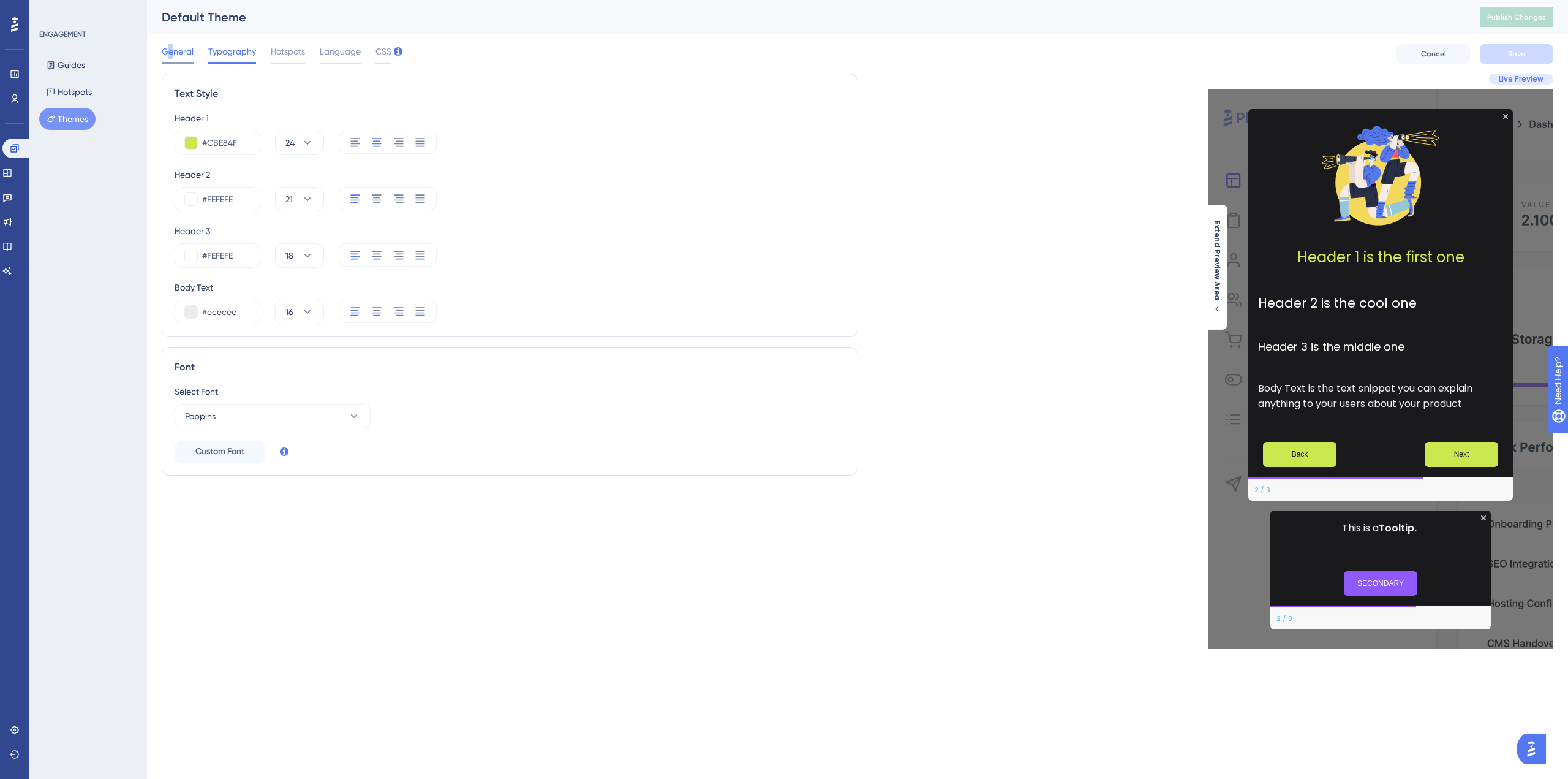
click at [172, 49] on span "General" at bounding box center [177, 51] width 32 height 15
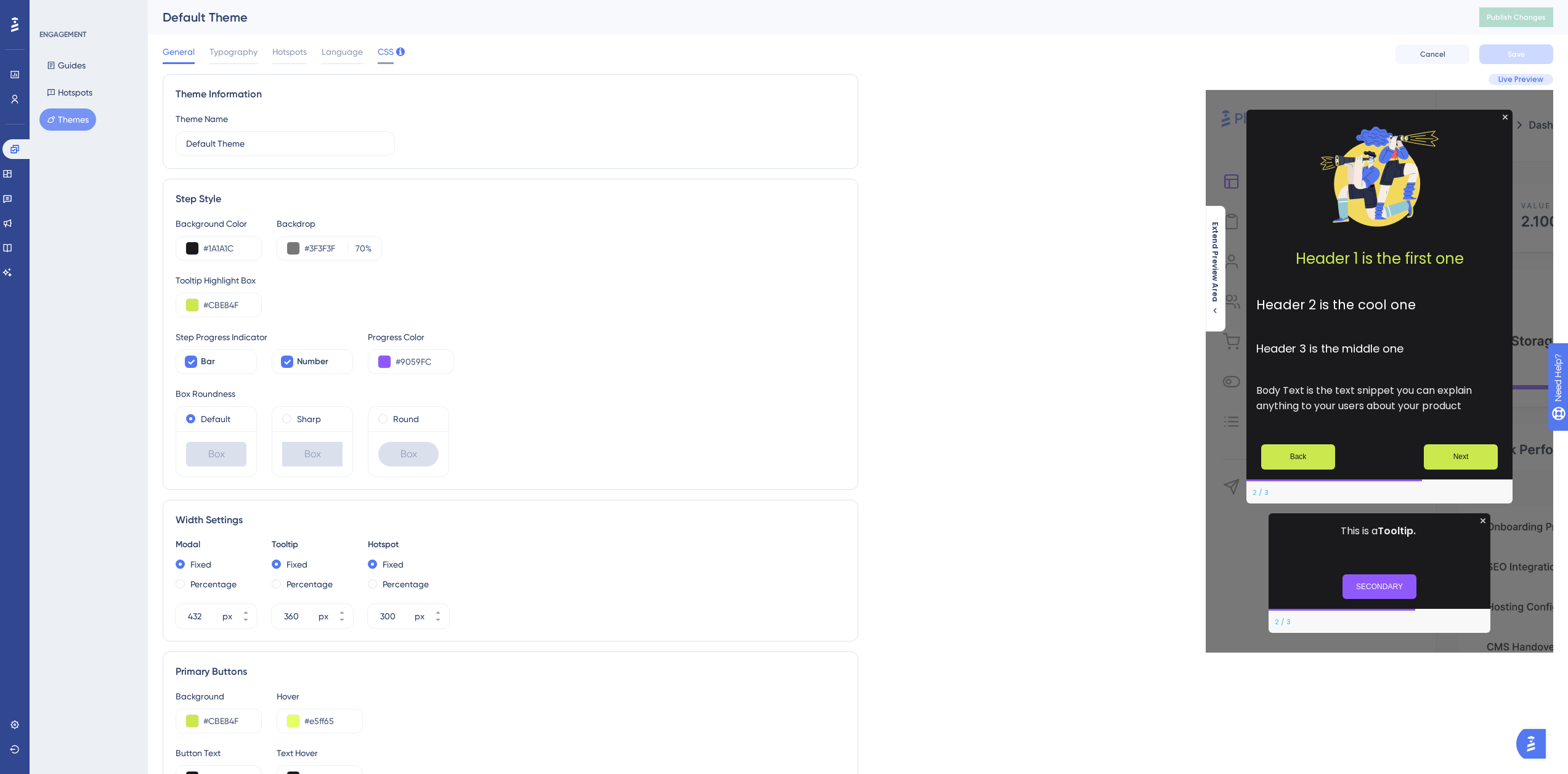
click at [384, 63] on div at bounding box center [386, 63] width 16 height 2
